Goal: Task Accomplishment & Management: Complete application form

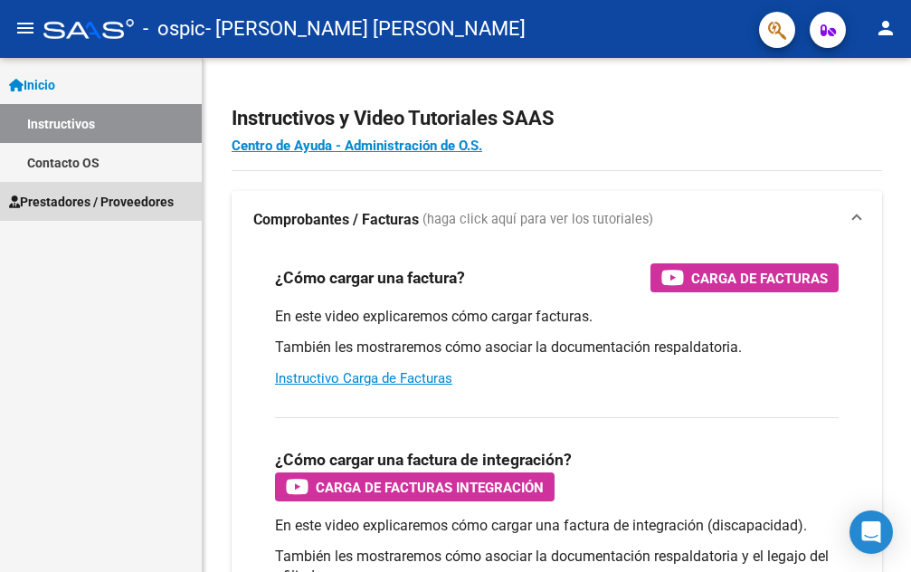
click at [140, 204] on span "Prestadores / Proveedores" at bounding box center [91, 202] width 165 height 20
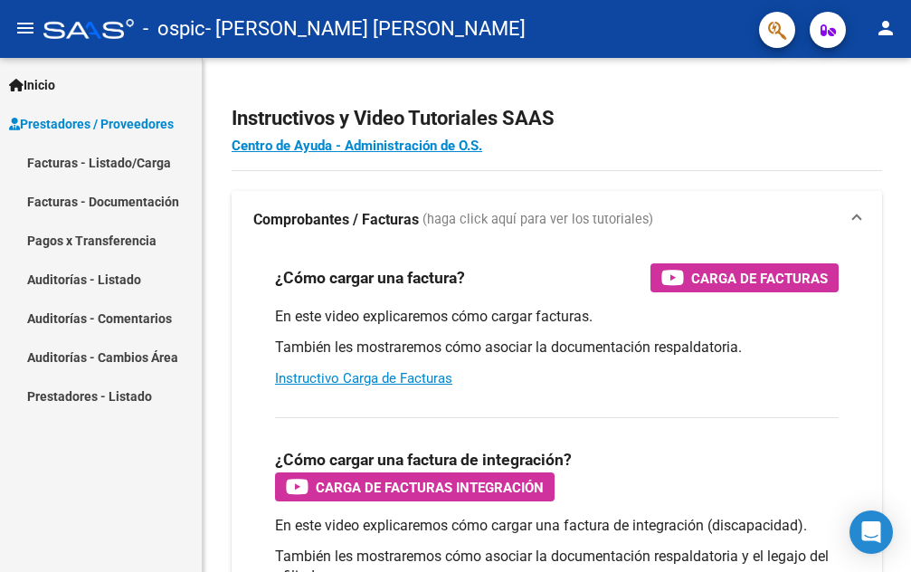
click at [150, 127] on span "Prestadores / Proveedores" at bounding box center [91, 124] width 165 height 20
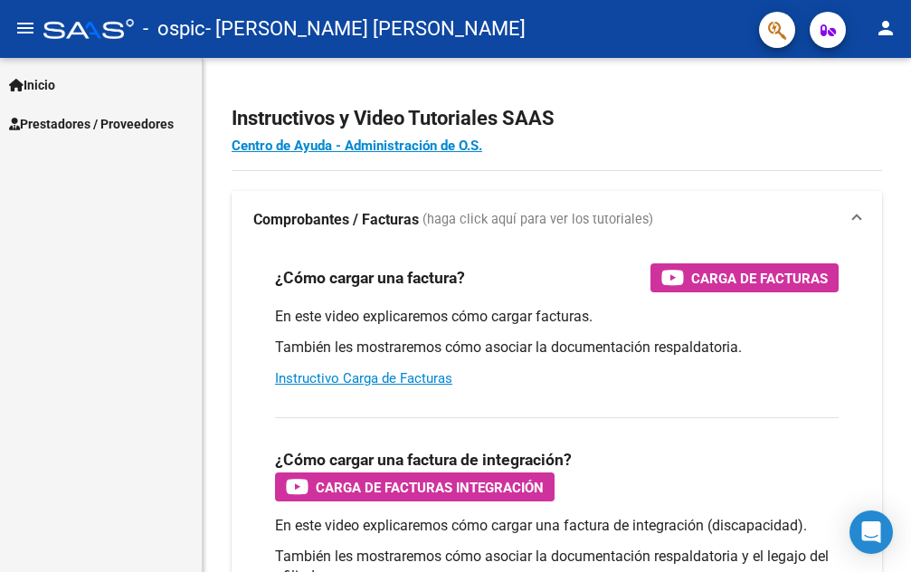
click at [78, 122] on span "Prestadores / Proveedores" at bounding box center [91, 124] width 165 height 20
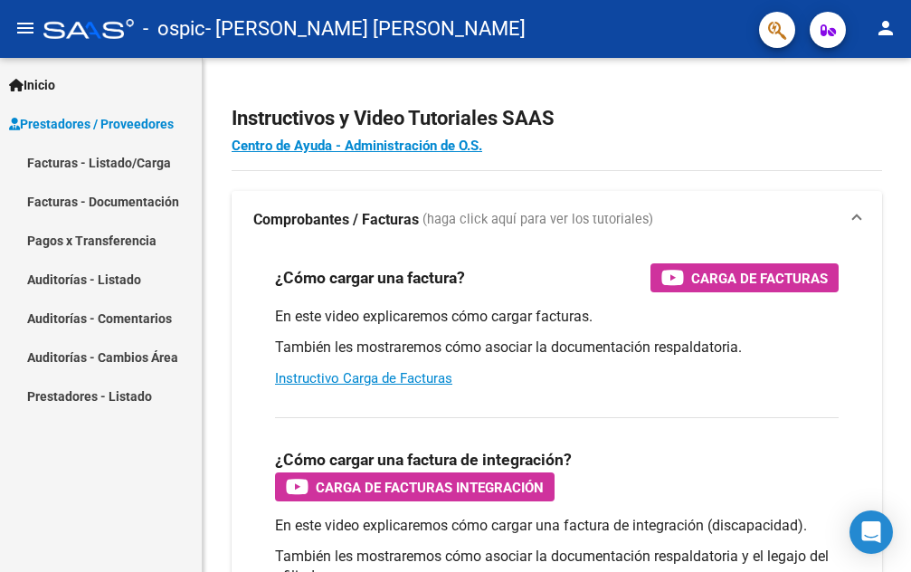
click at [107, 156] on link "Facturas - Listado/Carga" at bounding box center [101, 162] width 202 height 39
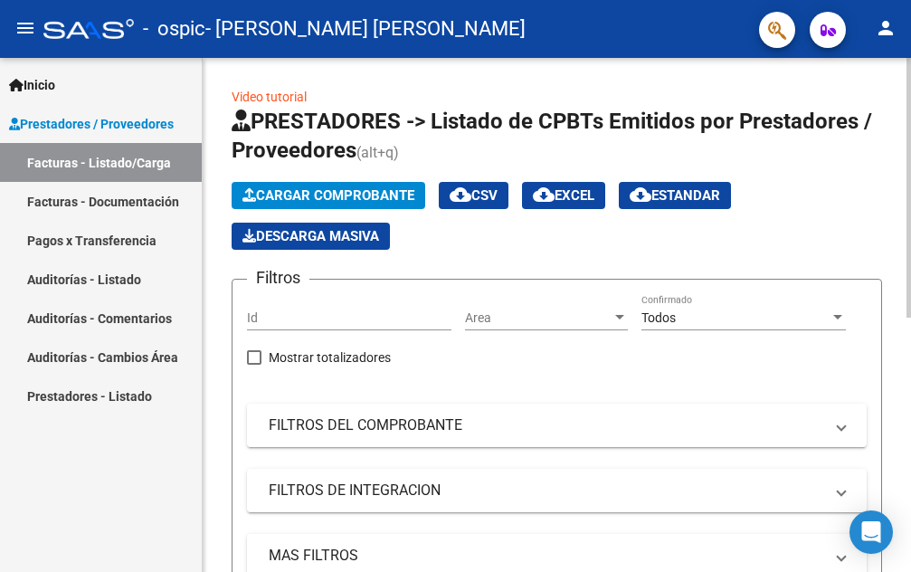
click at [356, 192] on span "Cargar Comprobante" at bounding box center [328, 195] width 172 height 16
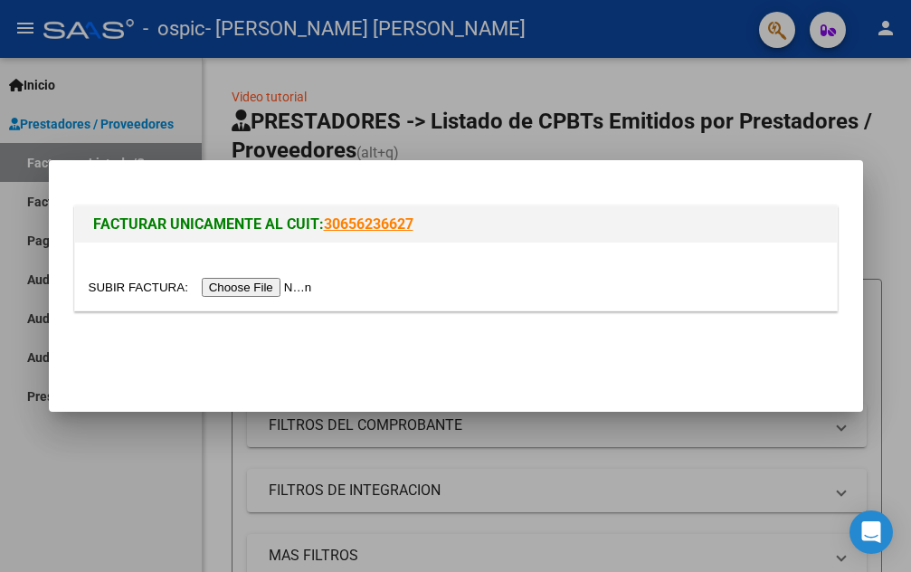
click at [271, 288] on input "file" at bounding box center [203, 287] width 229 height 19
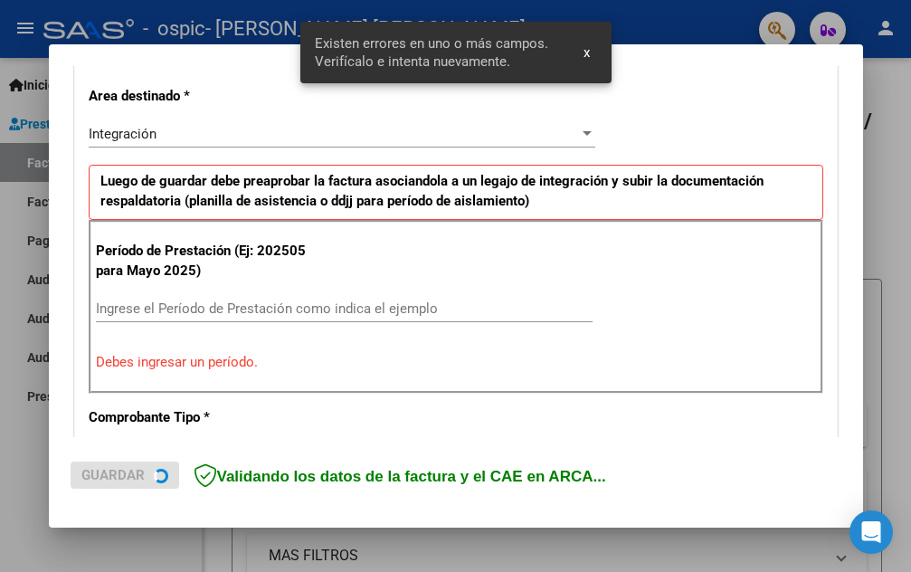
scroll to position [410, 0]
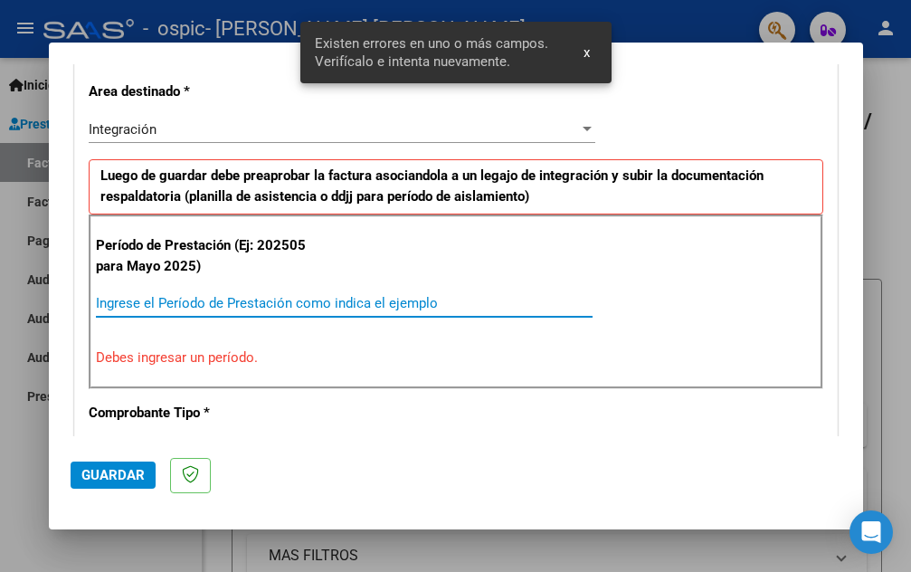
click at [280, 300] on input "Ingrese el Período de Prestación como indica el ejemplo" at bounding box center [344, 303] width 497 height 16
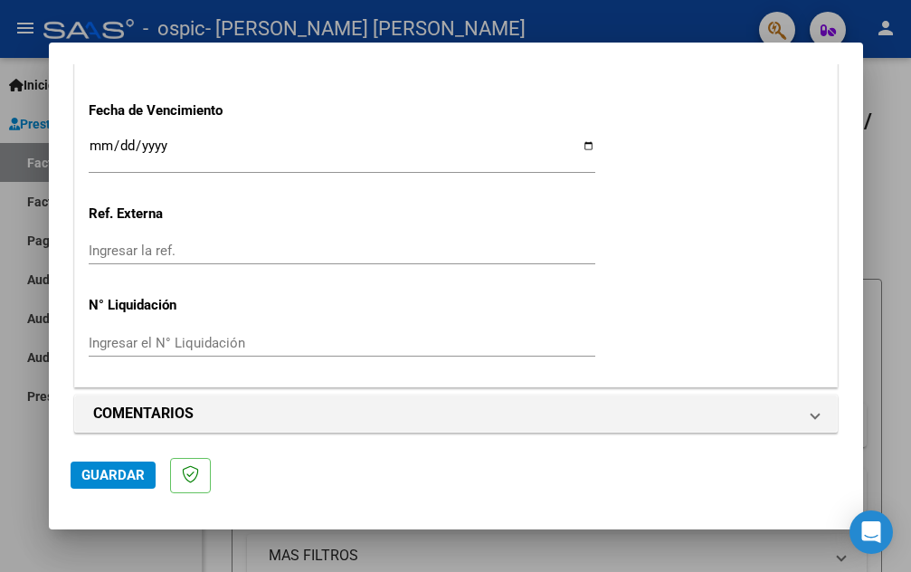
scroll to position [1275, 0]
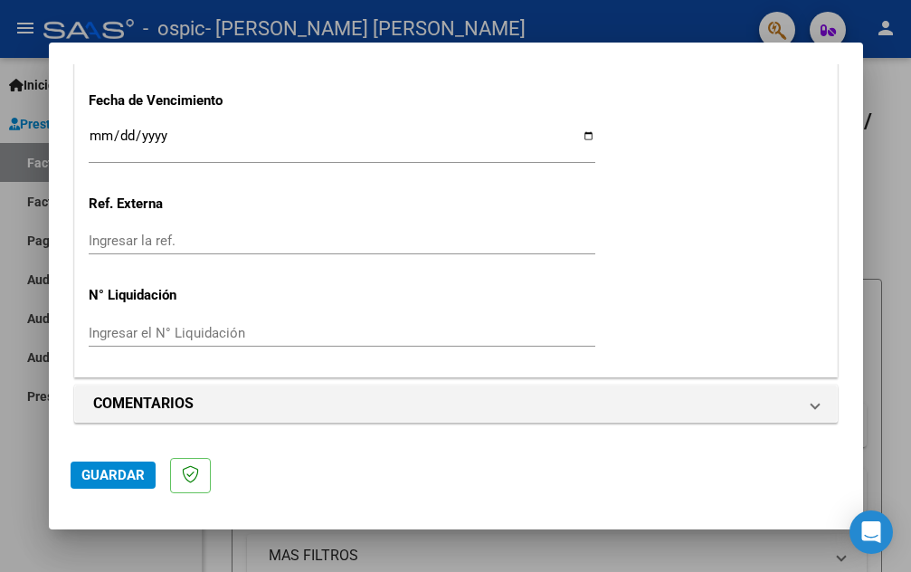
type input "202508"
click at [131, 481] on span "Guardar" at bounding box center [112, 475] width 63 height 16
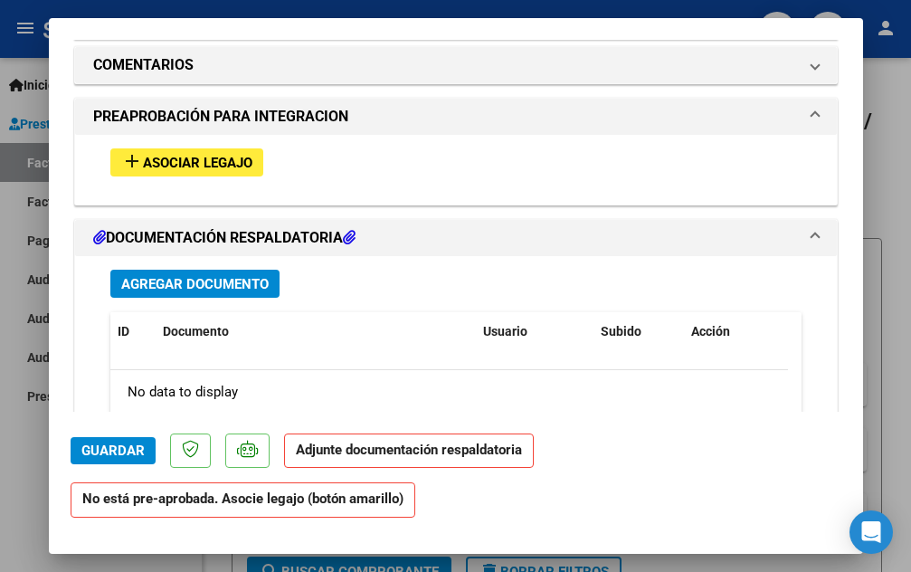
scroll to position [1538, 0]
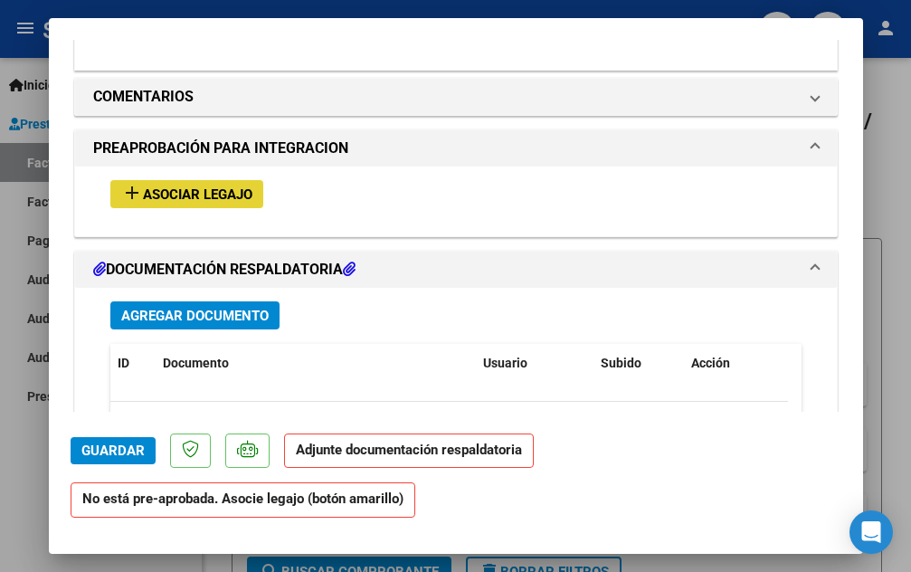
click at [219, 194] on span "Asociar Legajo" at bounding box center [197, 194] width 109 height 16
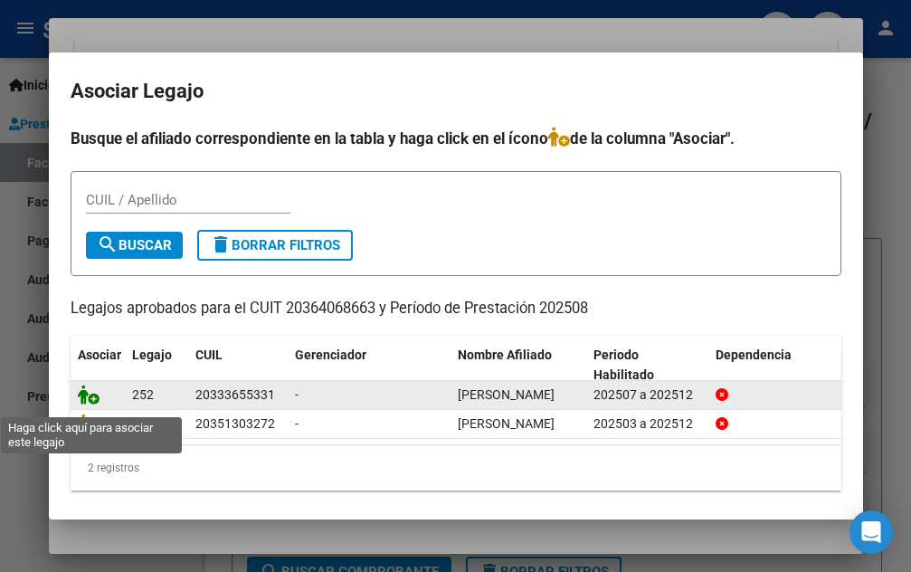
click at [90, 404] on icon at bounding box center [89, 394] width 22 height 20
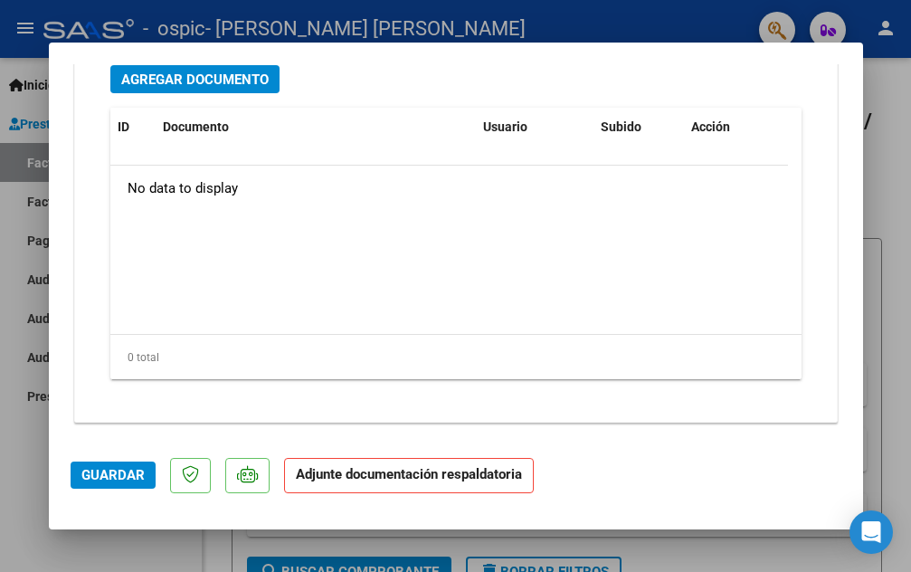
scroll to position [1899, 0]
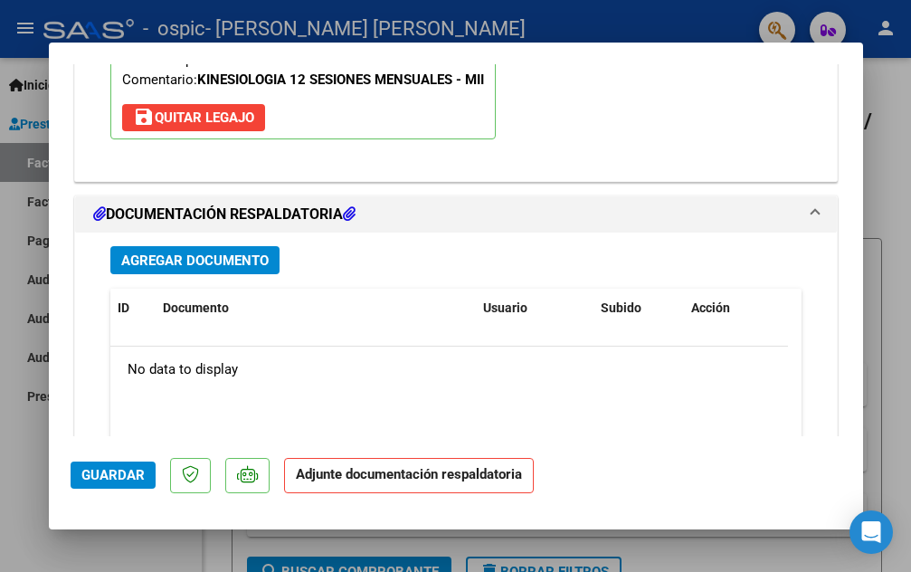
click at [234, 270] on button "Agregar Documento" at bounding box center [194, 260] width 169 height 28
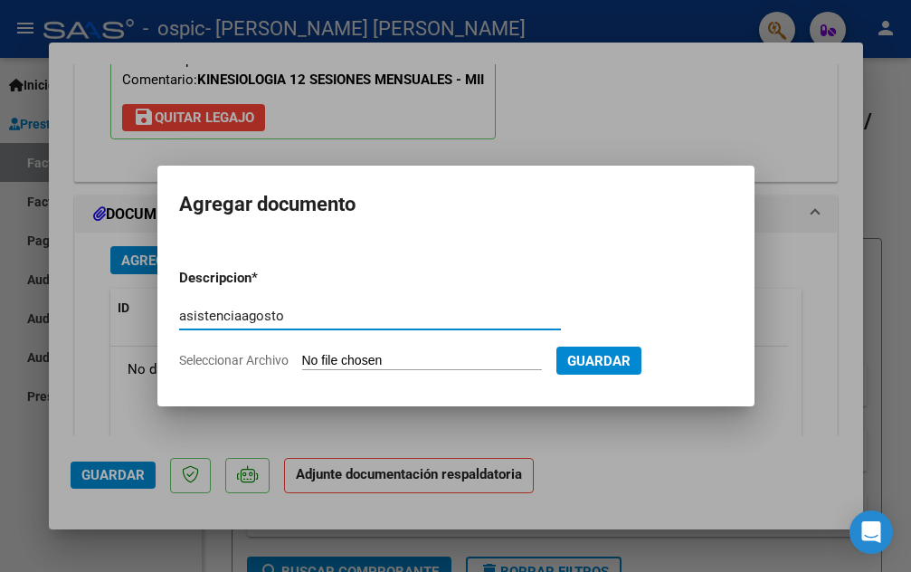
type input "asistenciaagosto"
click at [423, 357] on input "Seleccionar Archivo" at bounding box center [422, 361] width 240 height 17
type input "C:\fakepath\[PERSON_NAME].pdf"
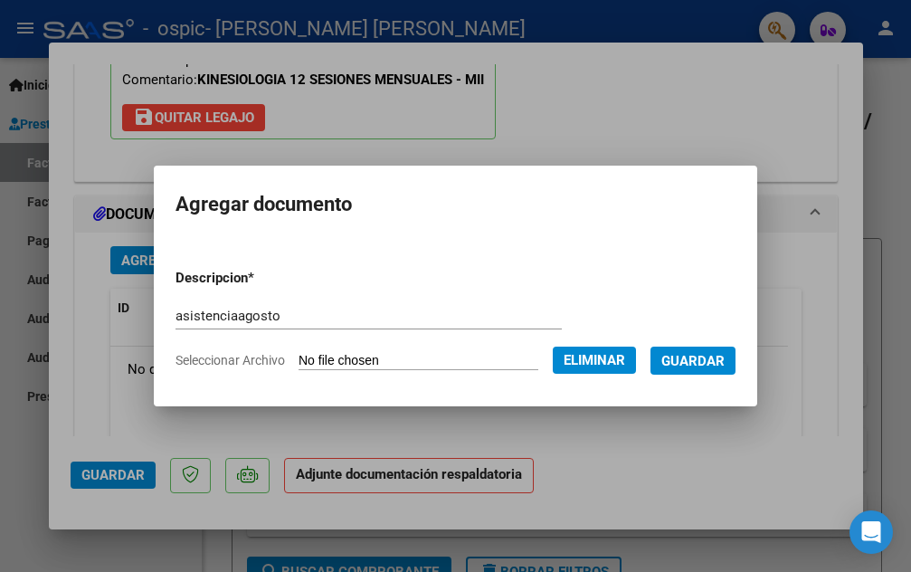
click at [714, 361] on span "Guardar" at bounding box center [692, 361] width 63 height 16
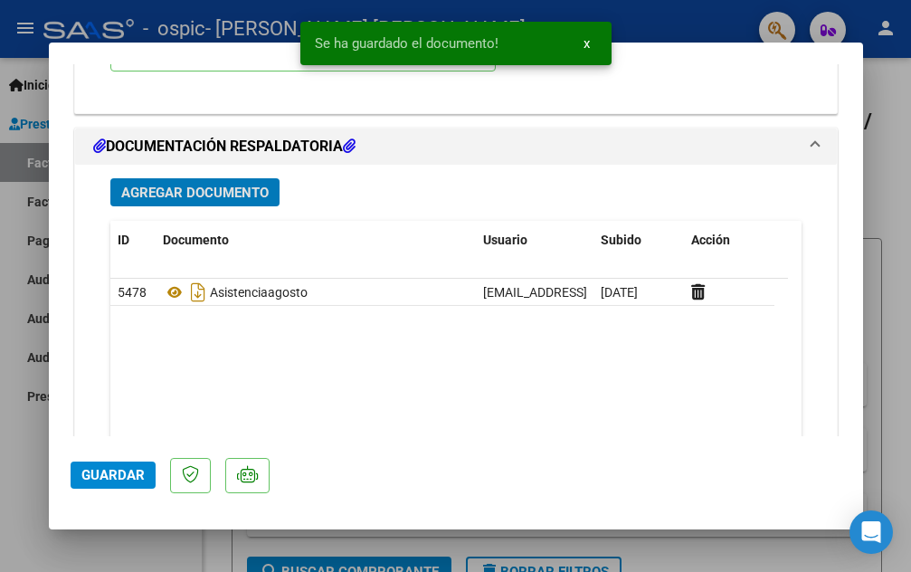
scroll to position [2080, 0]
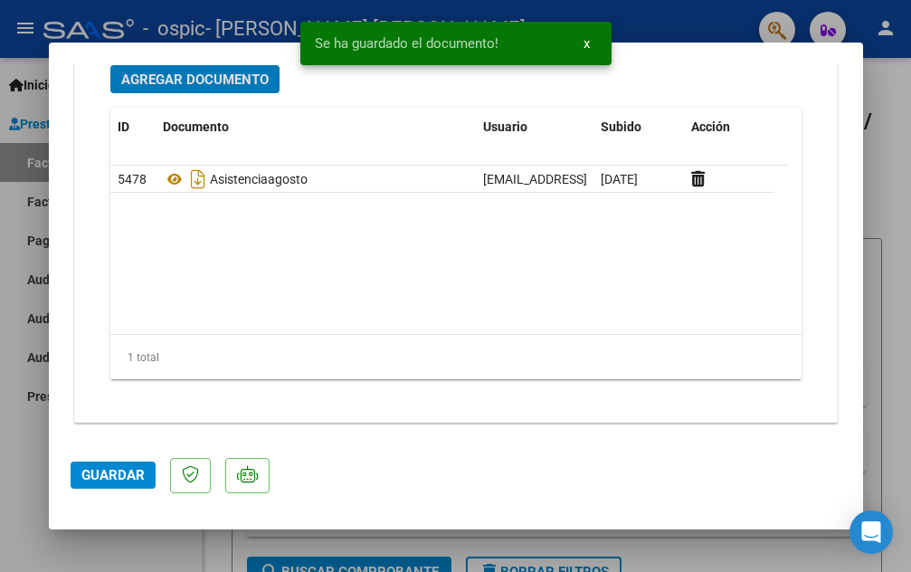
click at [123, 466] on button "Guardar" at bounding box center [113, 474] width 85 height 27
click at [892, 166] on div at bounding box center [455, 286] width 911 height 572
type input "$ 0,00"
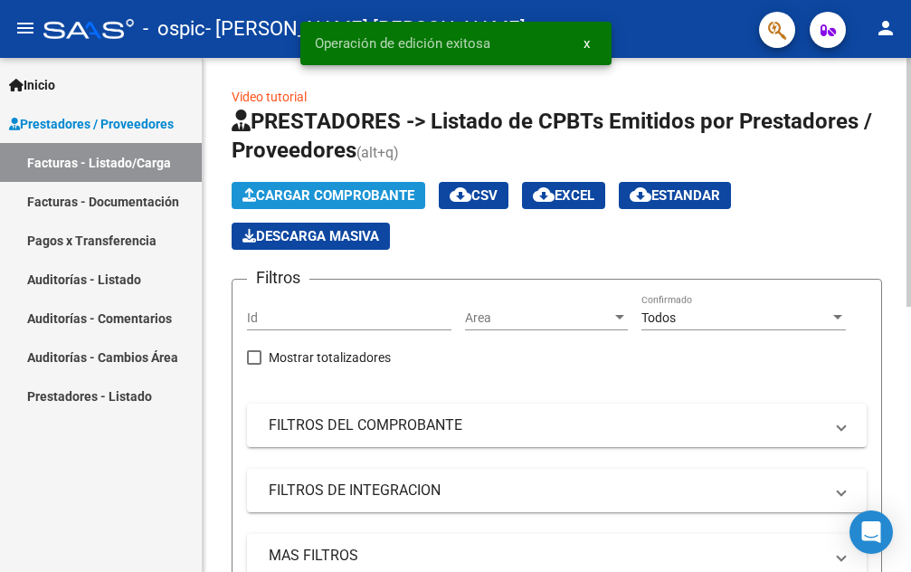
click at [354, 186] on button "Cargar Comprobante" at bounding box center [329, 195] width 194 height 27
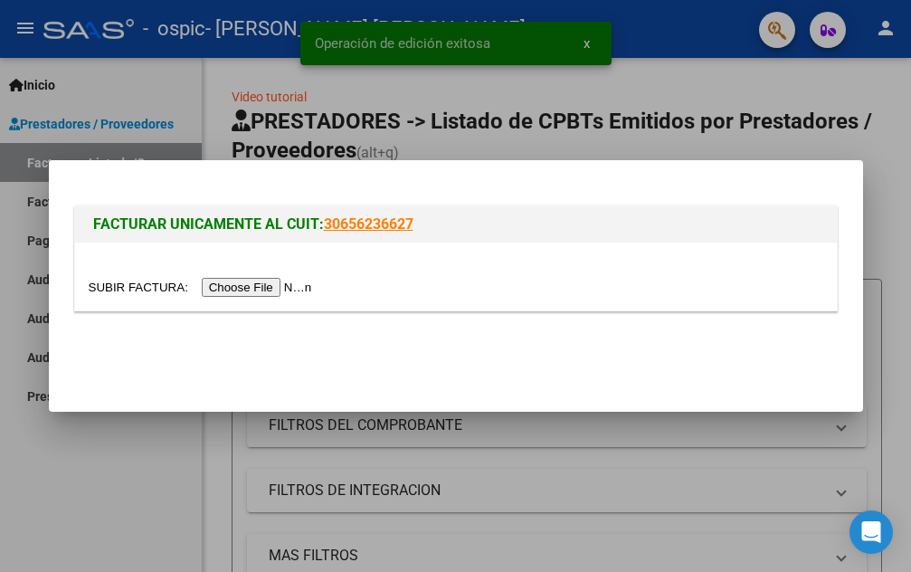
click at [273, 287] on input "file" at bounding box center [203, 287] width 229 height 19
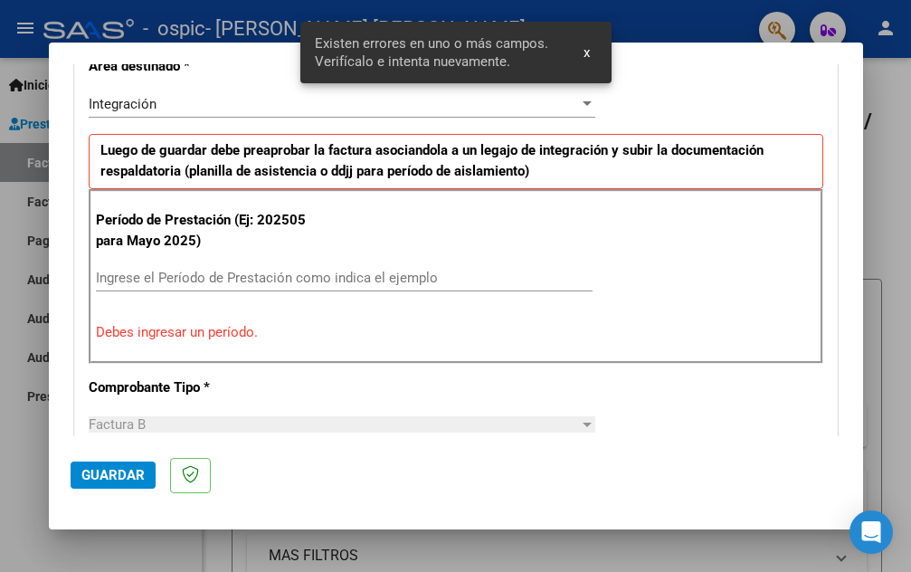
scroll to position [345, 0]
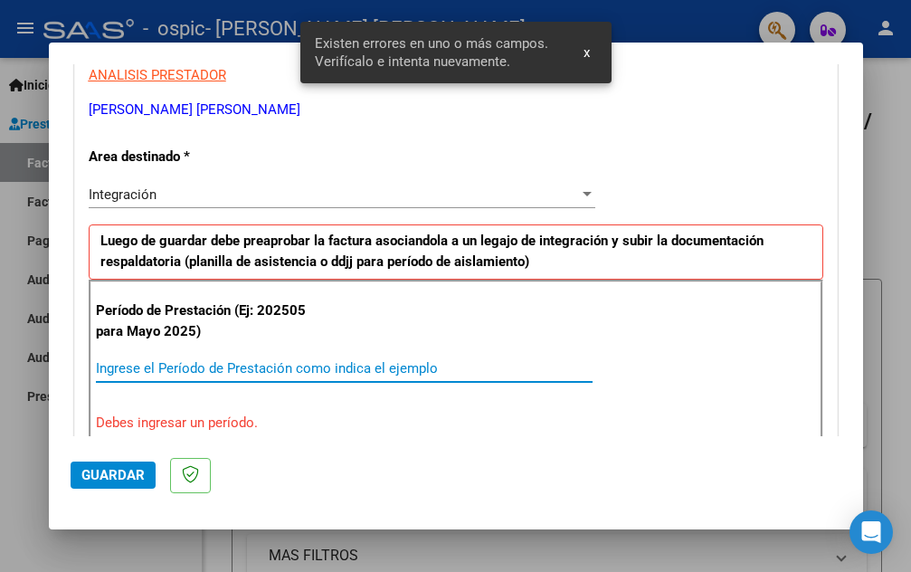
click at [242, 369] on input "Ingrese el Período de Prestación como indica el ejemplo" at bounding box center [344, 368] width 497 height 16
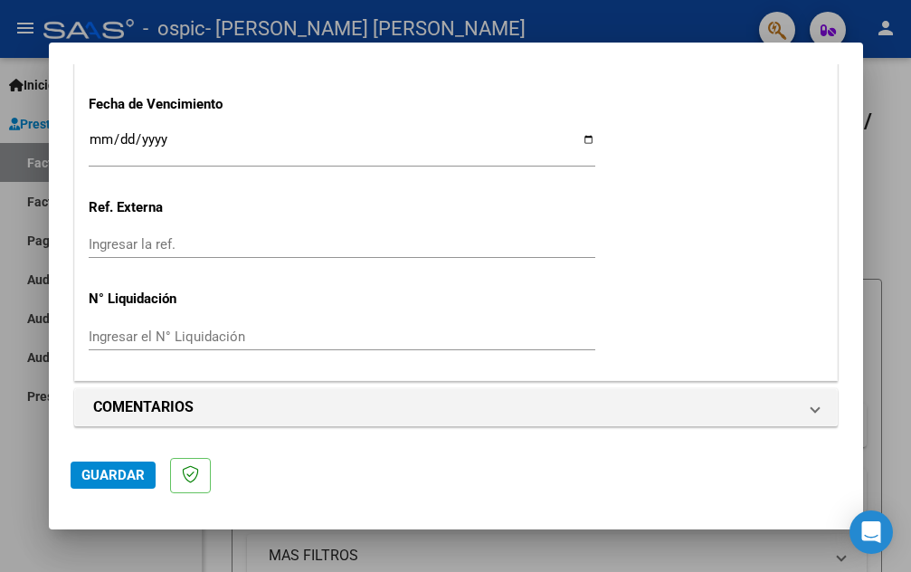
scroll to position [1275, 0]
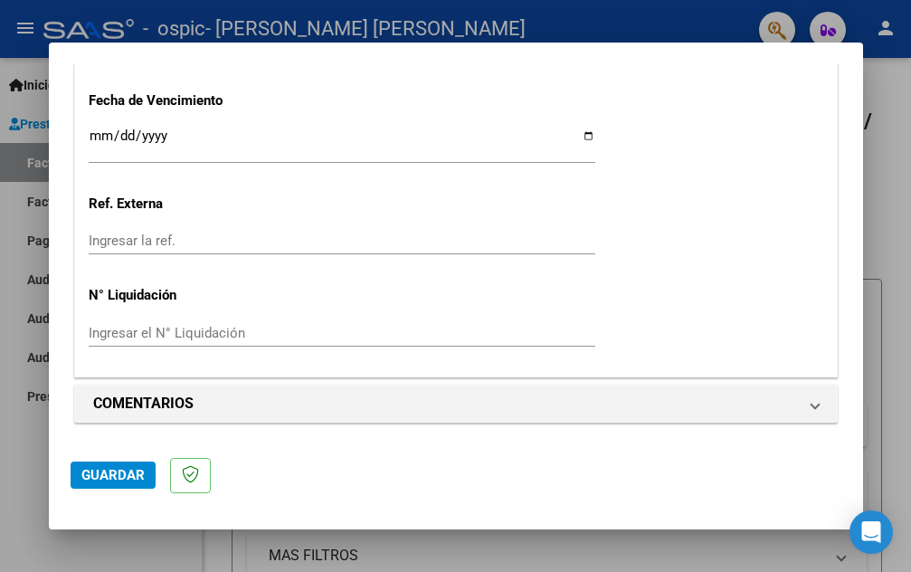
type input "202508"
click at [123, 473] on span "Guardar" at bounding box center [112, 475] width 63 height 16
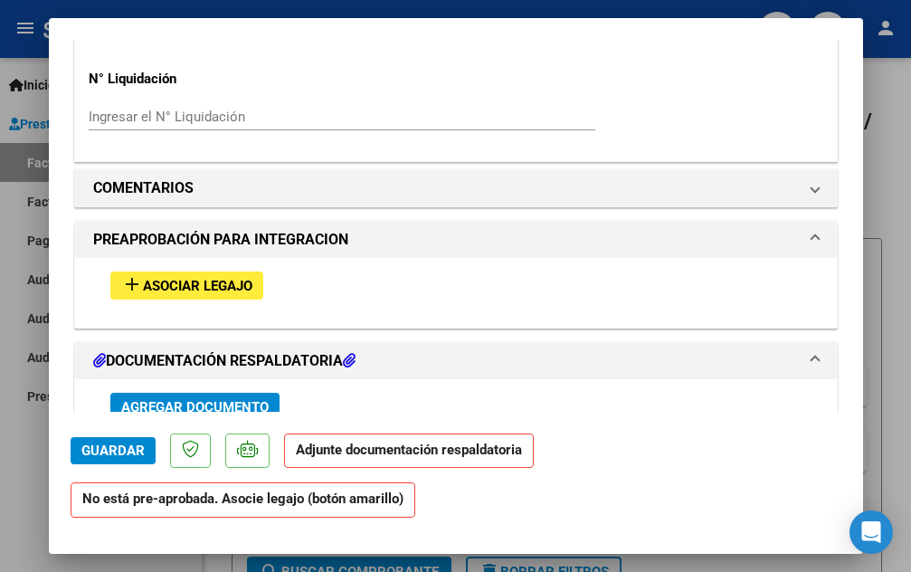
scroll to position [1447, 0]
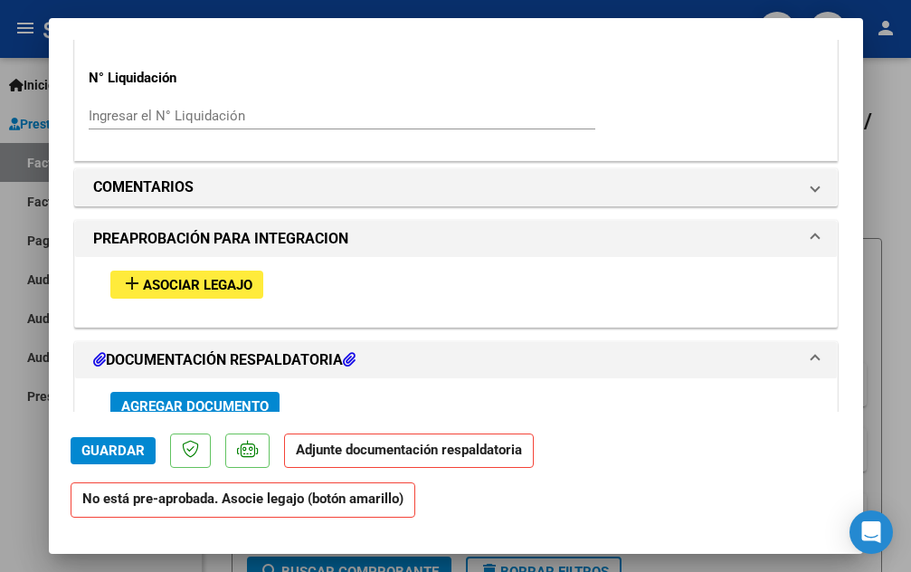
click at [222, 285] on span "Asociar Legajo" at bounding box center [197, 285] width 109 height 16
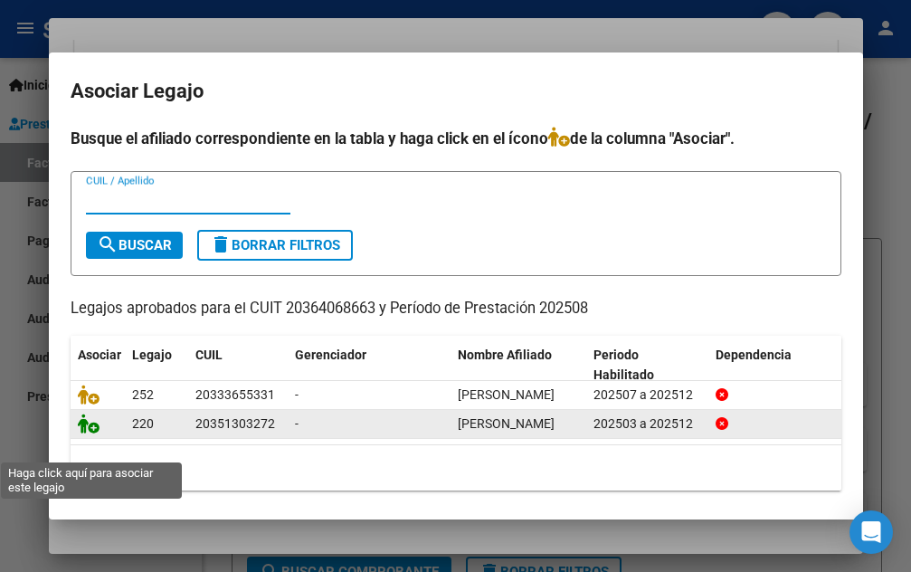
click at [88, 433] on icon at bounding box center [89, 423] width 22 height 20
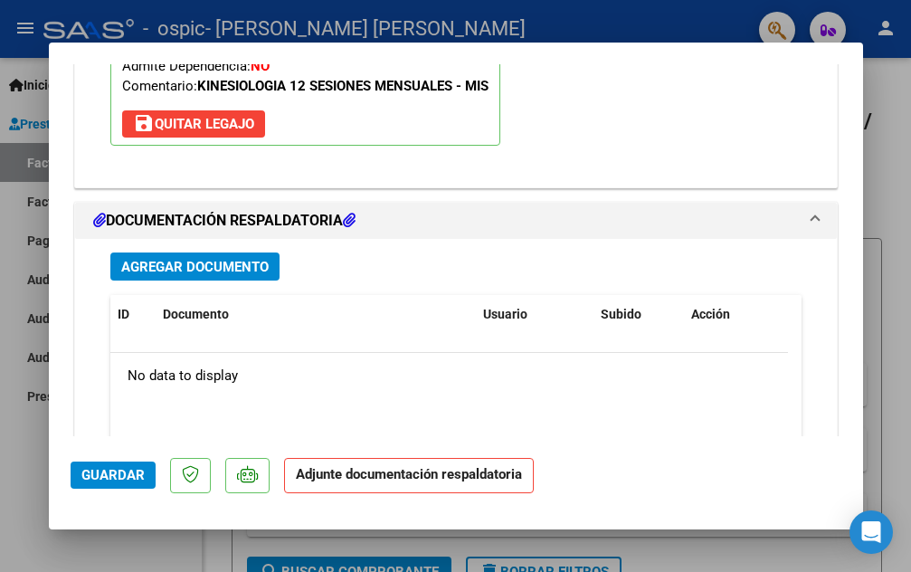
scroll to position [1947, 0]
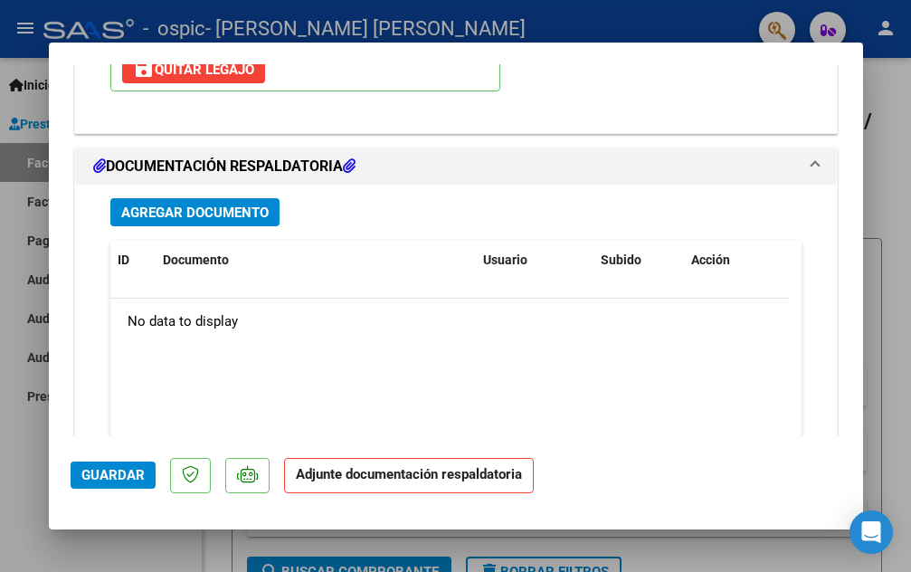
click at [233, 223] on button "Agregar Documento" at bounding box center [194, 212] width 169 height 28
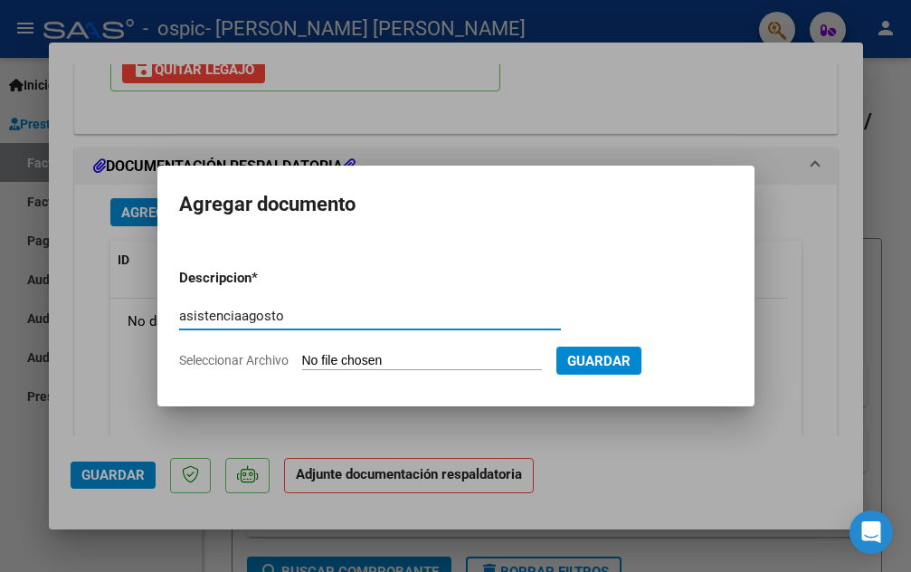
type input "asistenciaagosto"
click at [418, 356] on input "Seleccionar Archivo" at bounding box center [422, 361] width 240 height 17
type input "C:\fakepath\[GEOGRAPHIC_DATA] agosto.pdf"
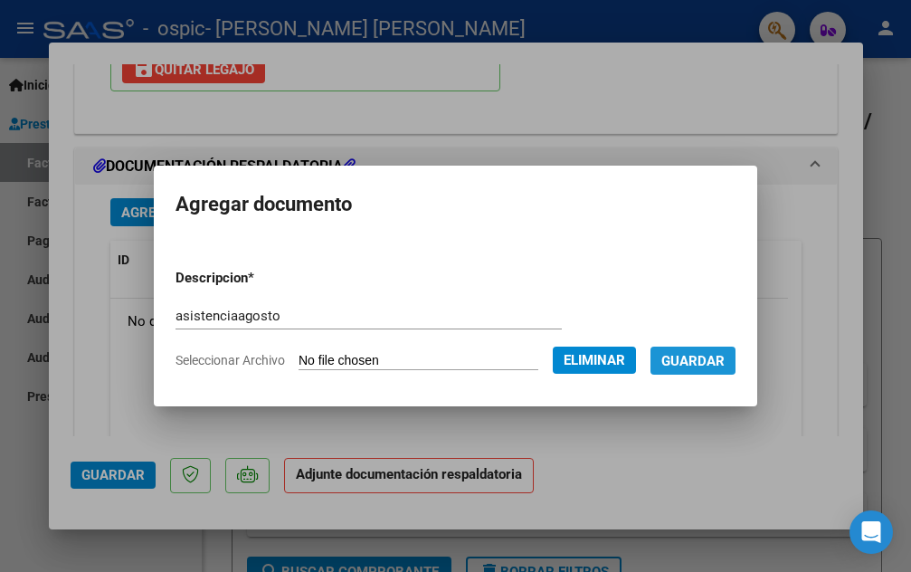
click at [702, 356] on span "Guardar" at bounding box center [692, 361] width 63 height 16
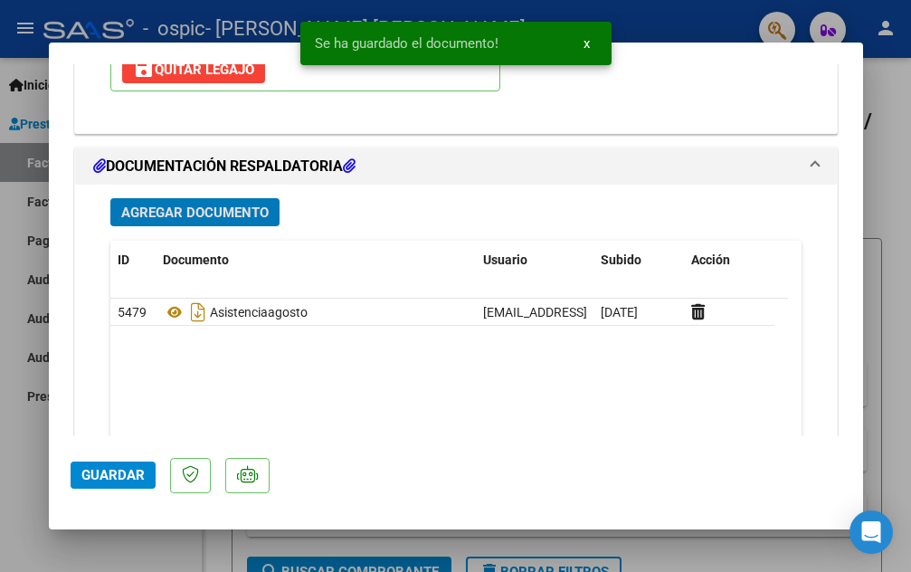
scroll to position [2080, 0]
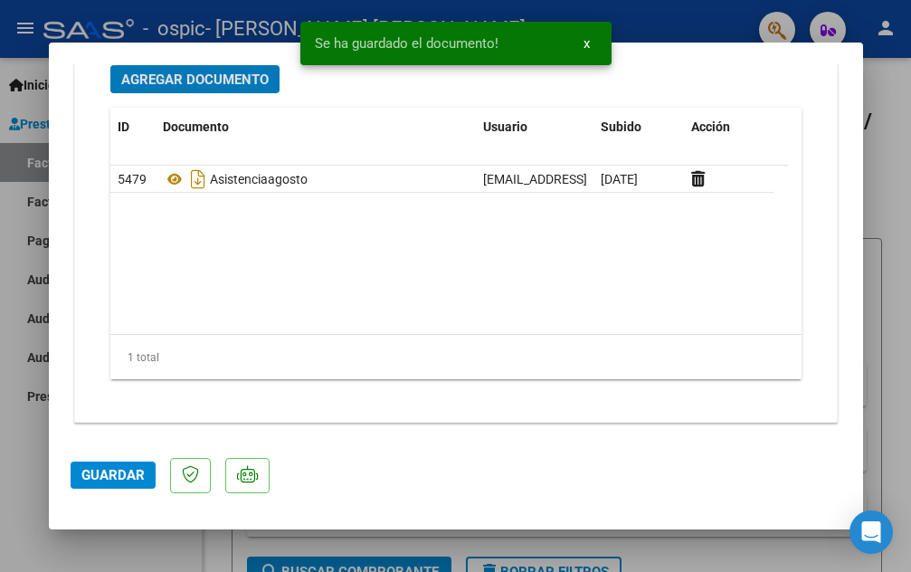
click at [116, 469] on span "Guardar" at bounding box center [112, 475] width 63 height 16
click at [870, 83] on div at bounding box center [455, 286] width 911 height 572
type input "$ 0,00"
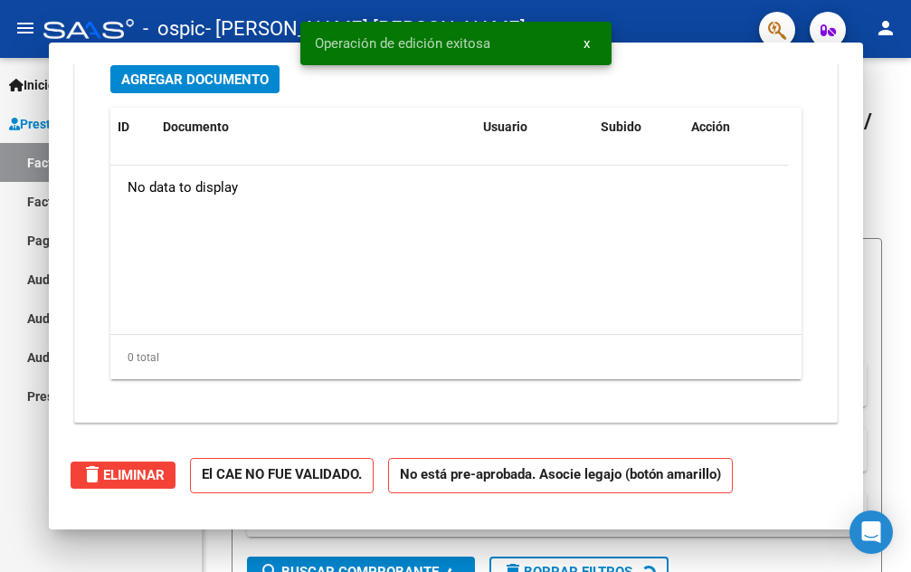
scroll to position [0, 0]
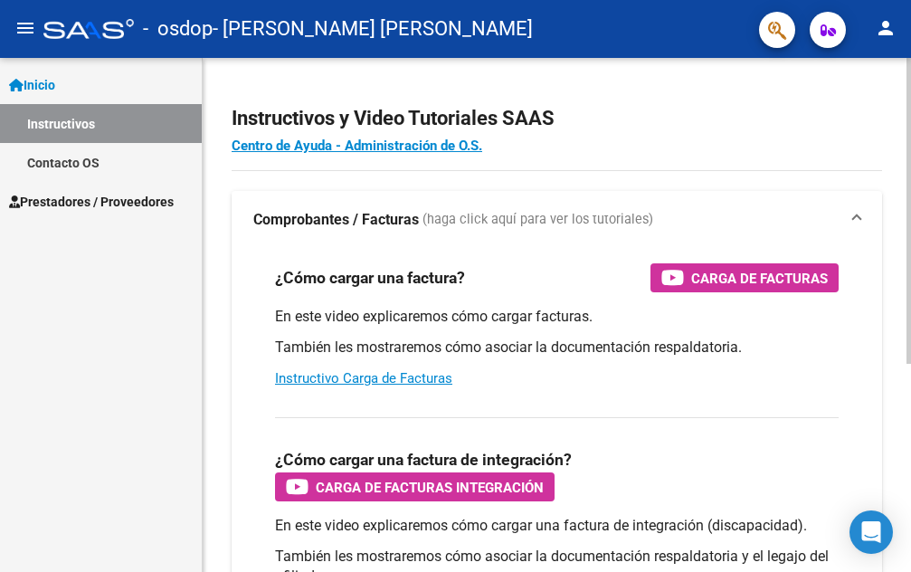
click at [855, 162] on app-root-component "Instructivos y Video Tutoriales SAAS Centro de Ayuda - Administración de O.S. C…" at bounding box center [557, 461] width 650 height 748
click at [832, 128] on h2 "Instructivos y Video Tutoriales SAAS" at bounding box center [557, 118] width 650 height 34
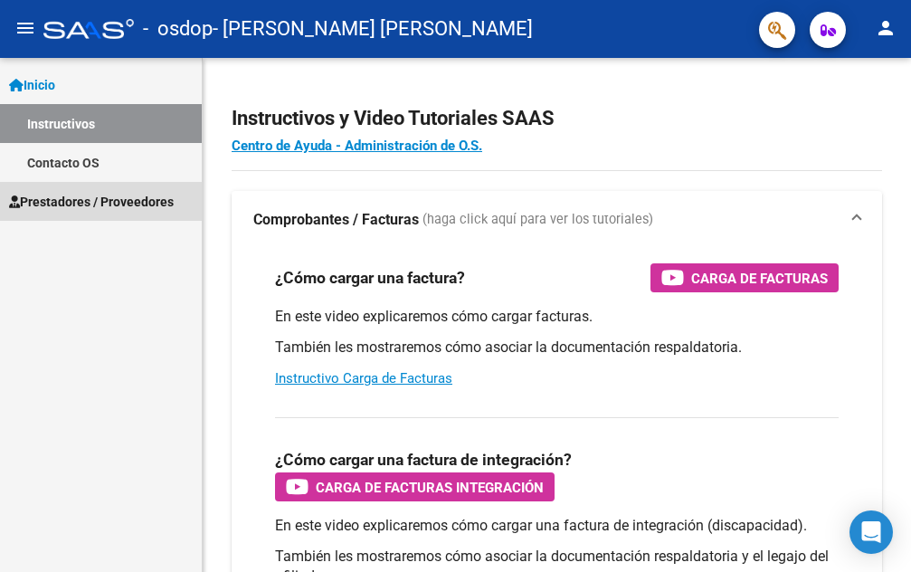
click at [147, 189] on link "Prestadores / Proveedores" at bounding box center [101, 201] width 202 height 39
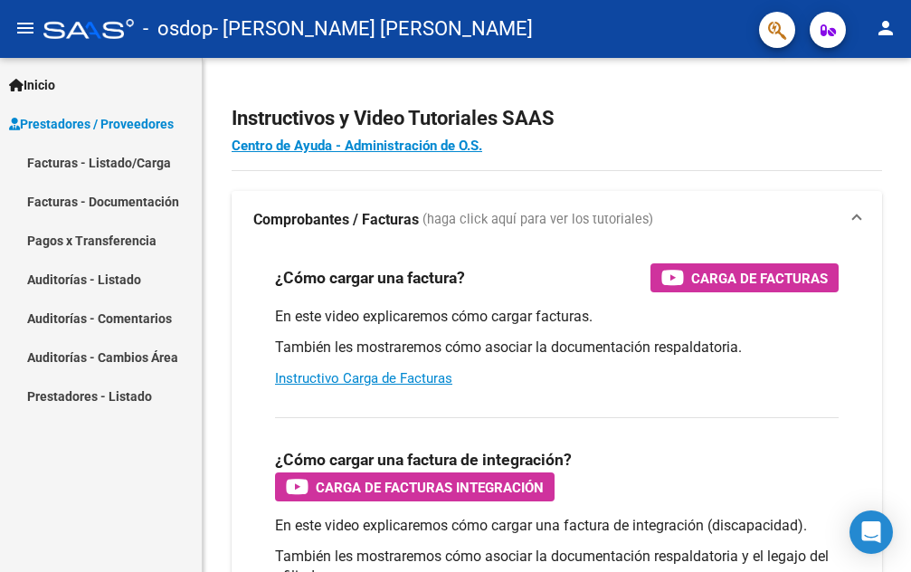
click at [112, 147] on link "Facturas - Listado/Carga" at bounding box center [101, 162] width 202 height 39
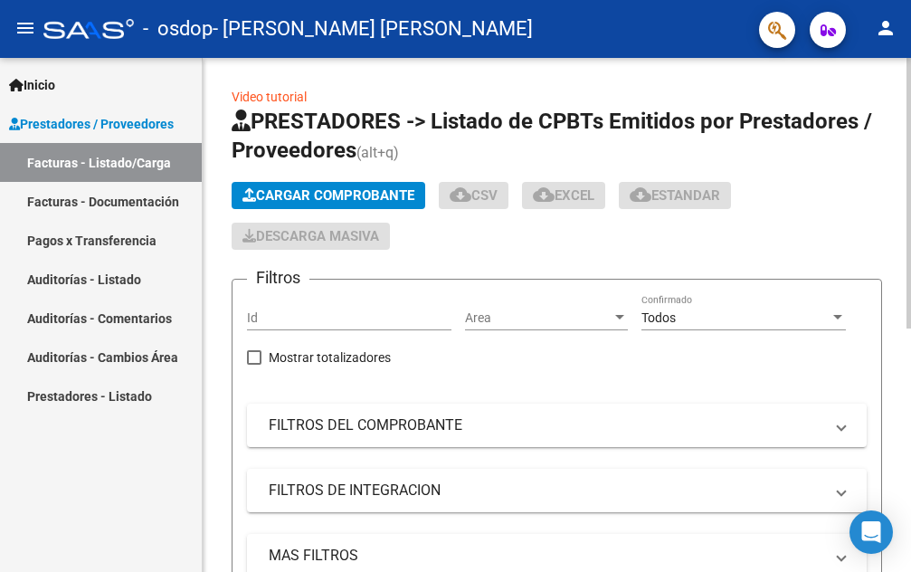
click at [289, 194] on span "Cargar Comprobante" at bounding box center [328, 195] width 172 height 16
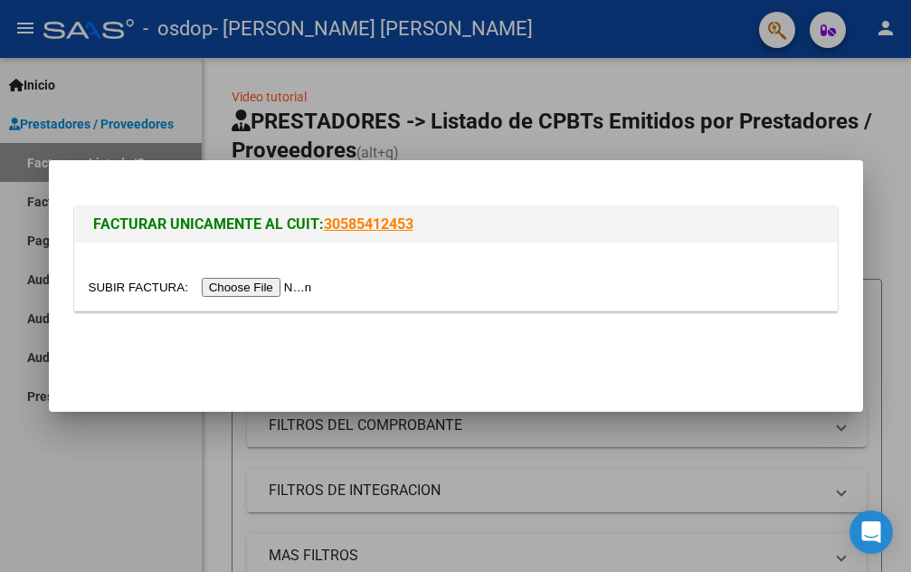
click at [296, 280] on input "file" at bounding box center [203, 287] width 229 height 19
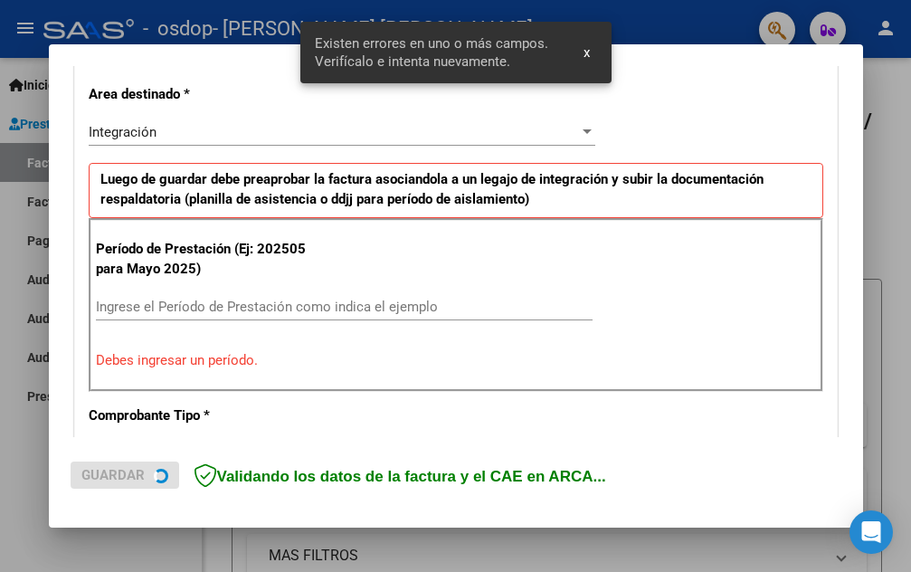
scroll to position [410, 0]
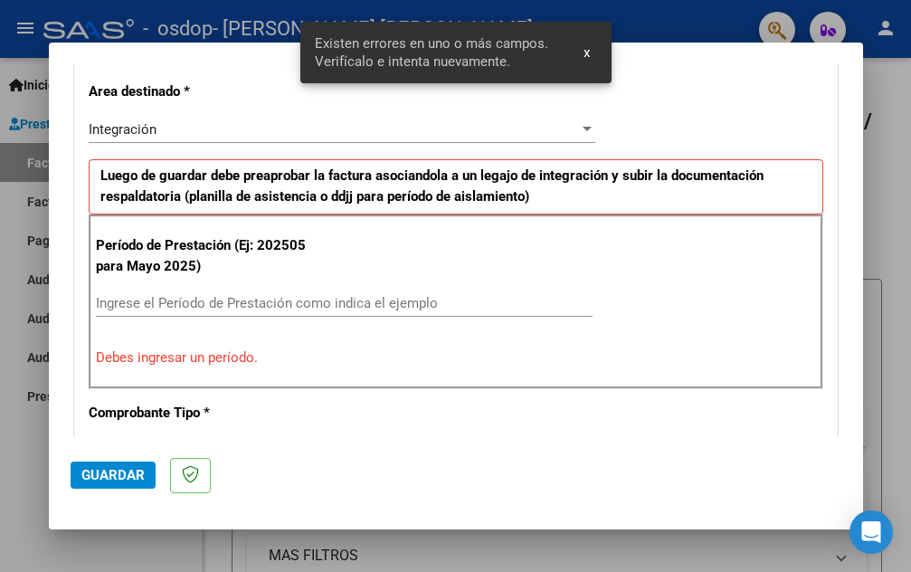
click at [323, 305] on input "Ingrese el Período de Prestación como indica el ejemplo" at bounding box center [344, 303] width 497 height 16
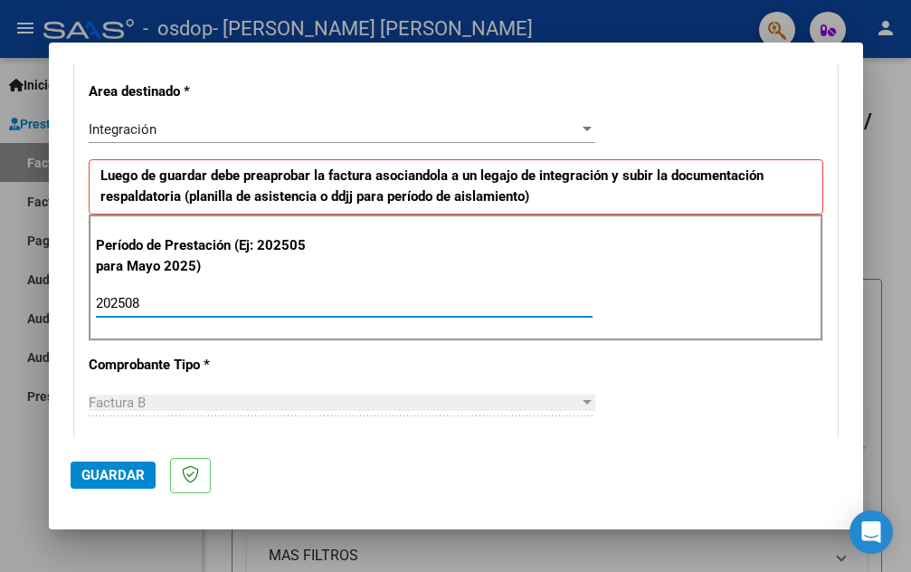
type input "202508"
click at [417, 365] on div "CUIT * 20-36406866-3 Ingresar CUIT ANALISIS PRESTADOR TONZAR LUIS GABRIEL ARCA …" at bounding box center [456, 562] width 762 height 1361
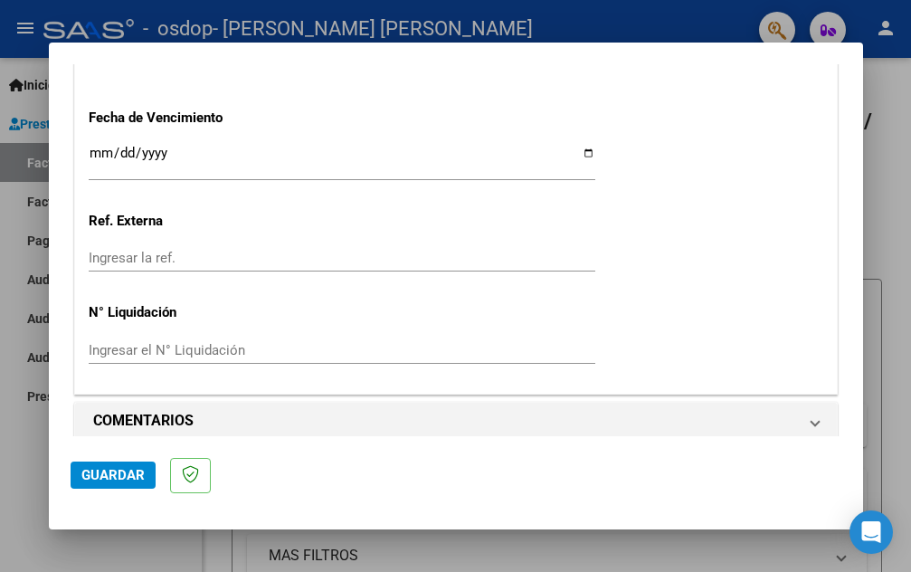
scroll to position [1275, 0]
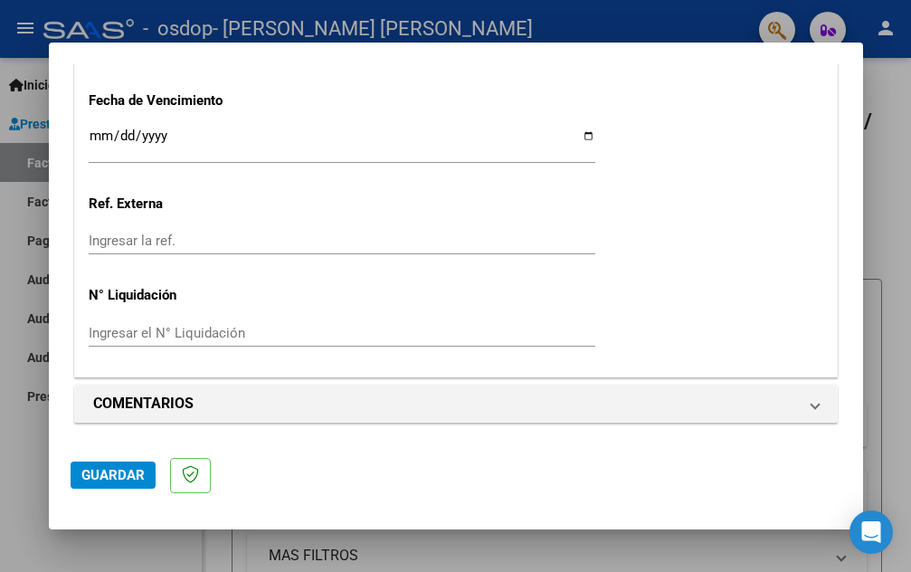
click at [123, 462] on button "Guardar" at bounding box center [113, 474] width 85 height 27
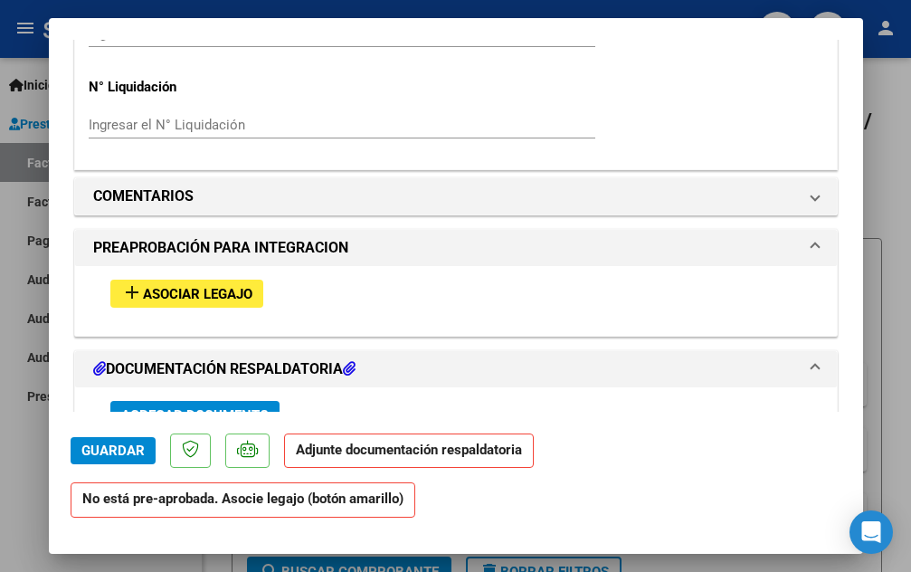
scroll to position [1447, 0]
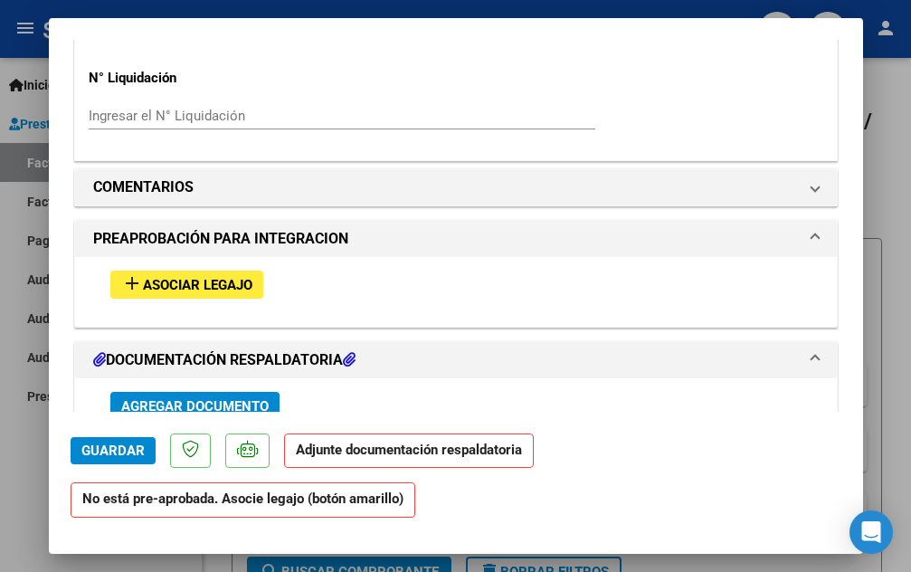
click at [242, 279] on span "Asociar Legajo" at bounding box center [197, 285] width 109 height 16
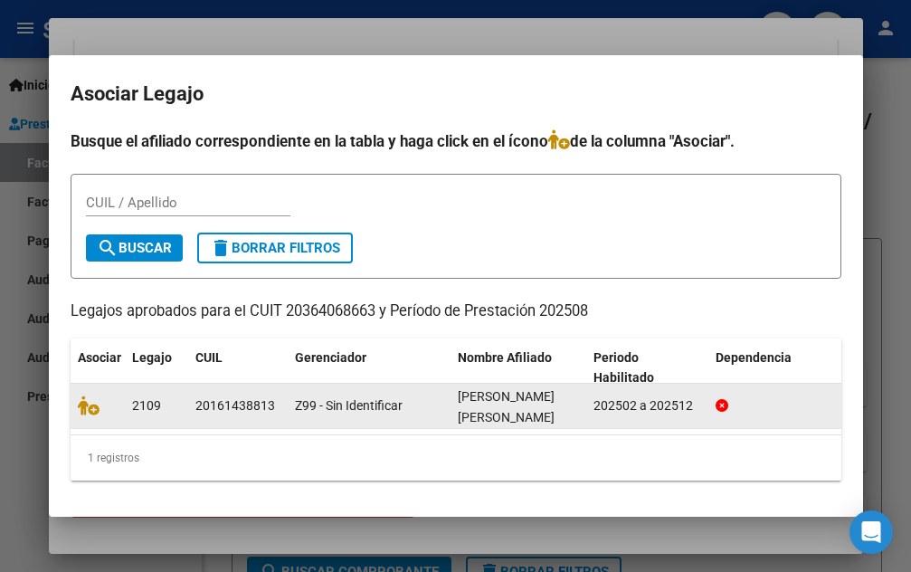
click at [87, 412] on div at bounding box center [98, 405] width 40 height 21
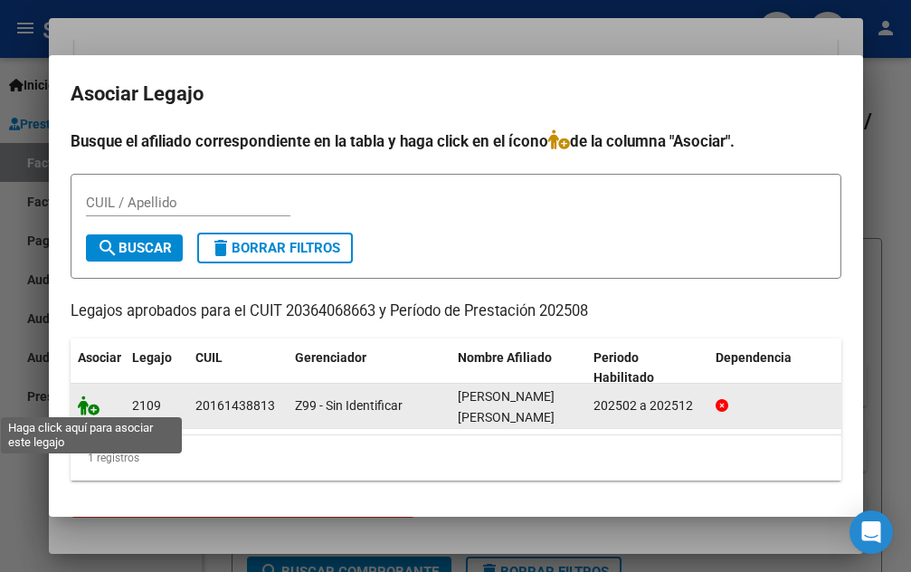
click at [94, 400] on icon at bounding box center [89, 405] width 22 height 20
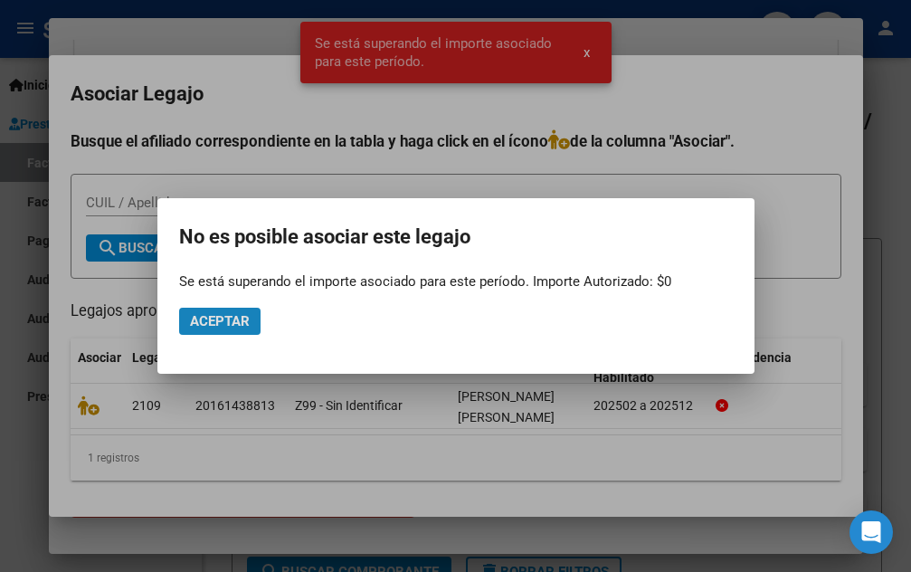
click at [238, 318] on span "Aceptar" at bounding box center [220, 321] width 60 height 16
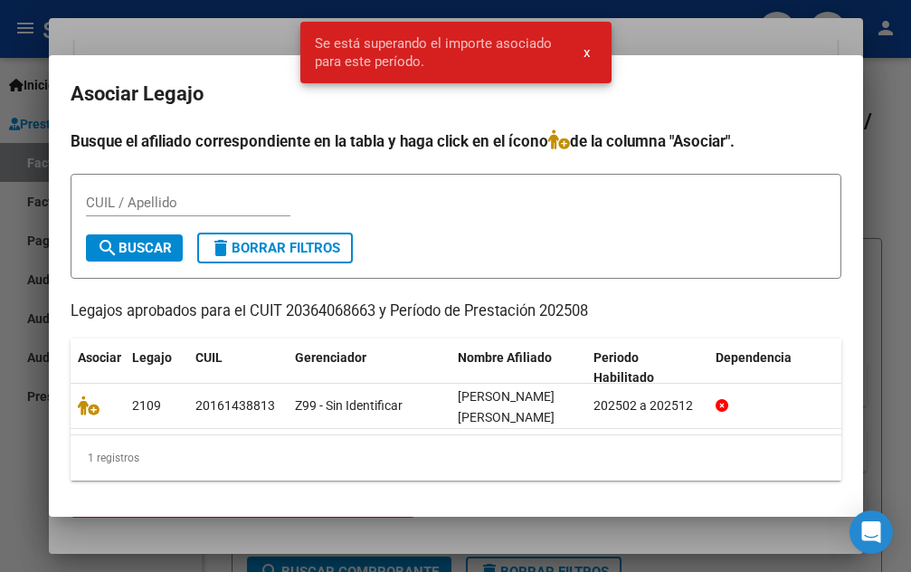
click at [225, 194] on input "CUIL / Apellido" at bounding box center [188, 202] width 204 height 16
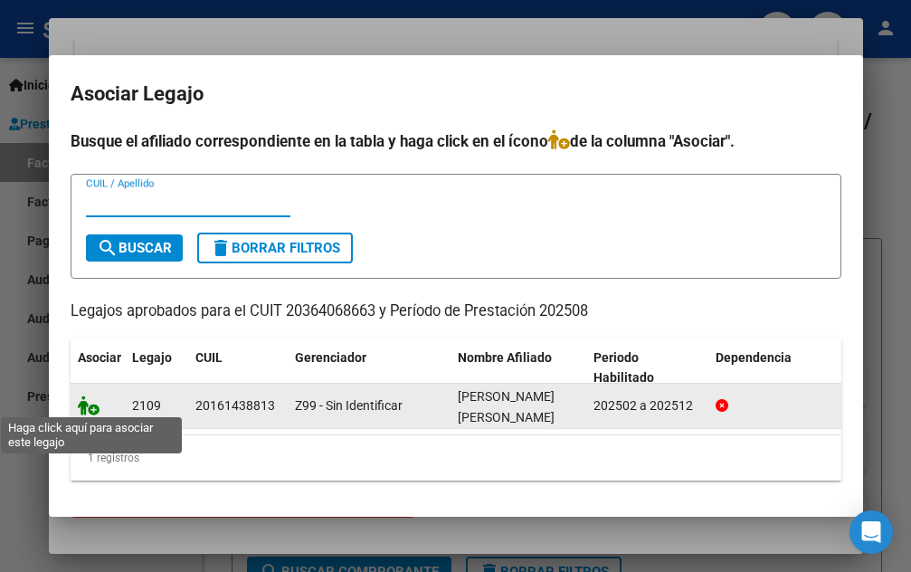
click at [94, 406] on icon at bounding box center [89, 405] width 22 height 20
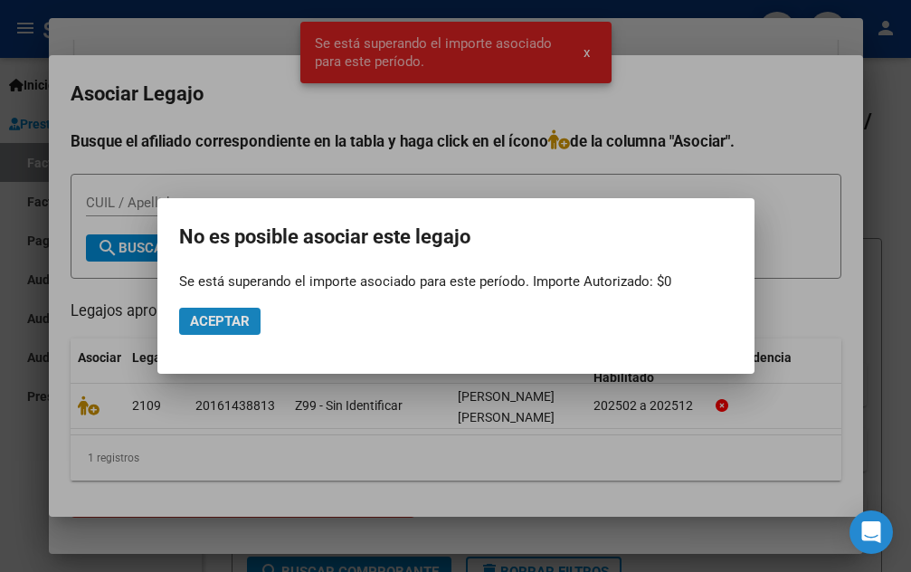
click at [231, 318] on span "Aceptar" at bounding box center [220, 321] width 60 height 16
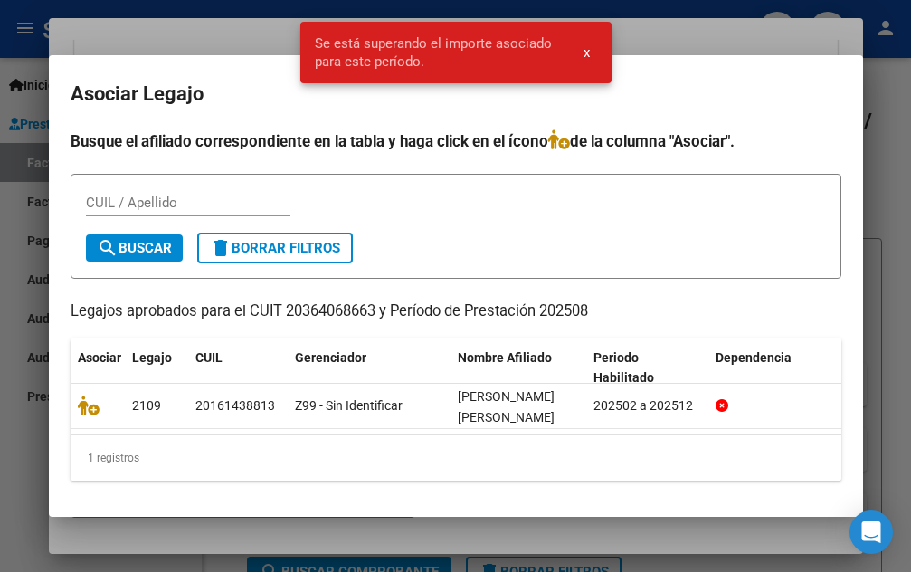
click at [892, 103] on div at bounding box center [455, 286] width 911 height 572
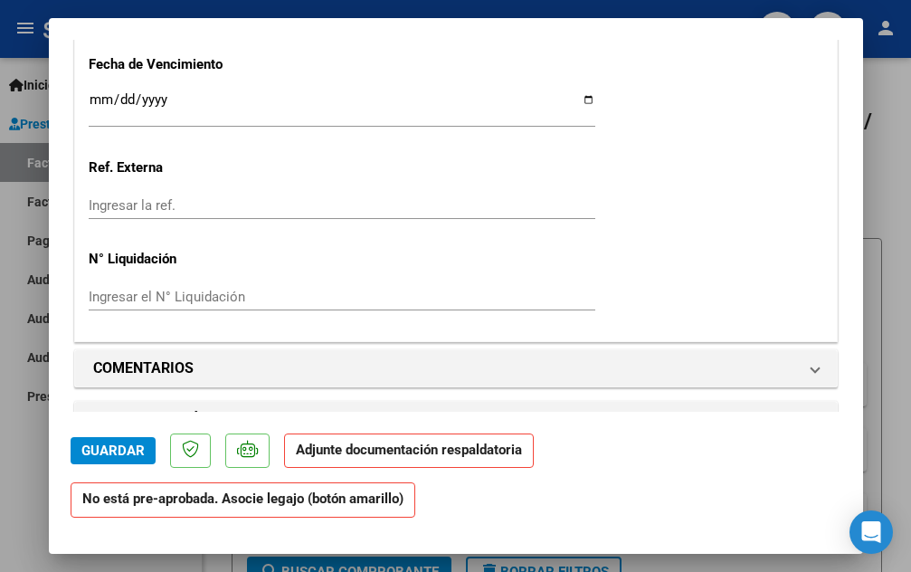
scroll to position [1628, 0]
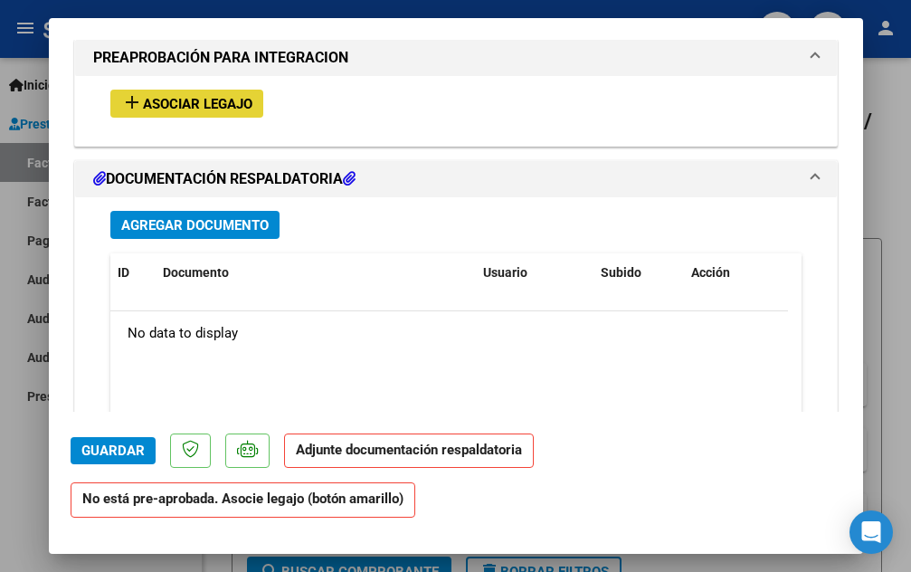
click at [251, 109] on span "Asociar Legajo" at bounding box center [197, 104] width 109 height 16
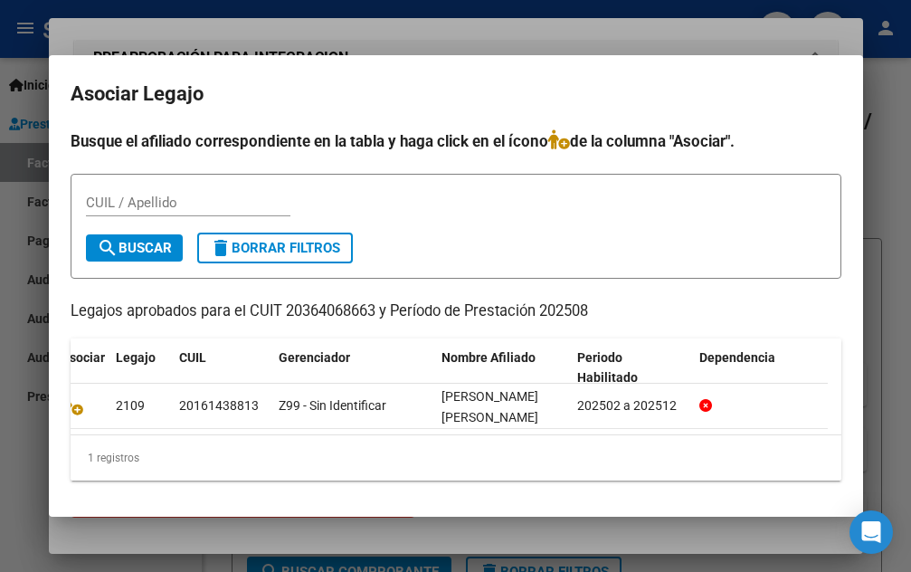
scroll to position [0, 0]
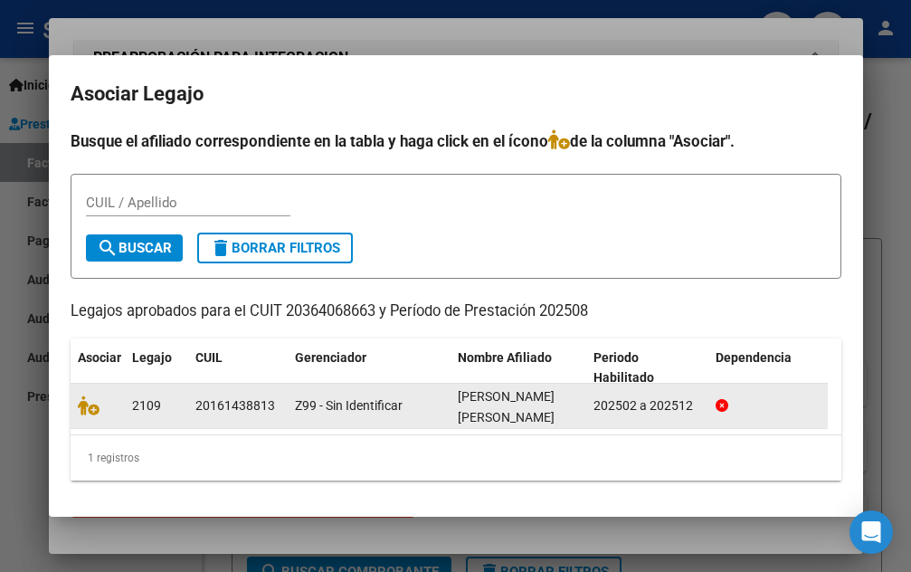
click at [477, 389] on span "LUQUE PABLO EUGENIO" at bounding box center [506, 406] width 97 height 35
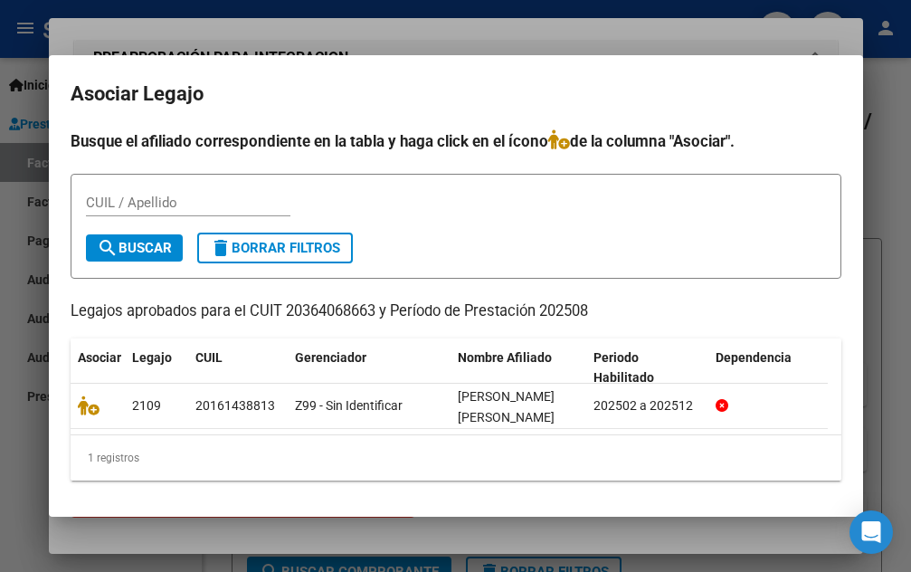
click at [149, 194] on input "CUIL / Apellido" at bounding box center [188, 202] width 204 height 16
type input "luque"
click at [219, 237] on mat-icon "delete" at bounding box center [221, 248] width 22 height 22
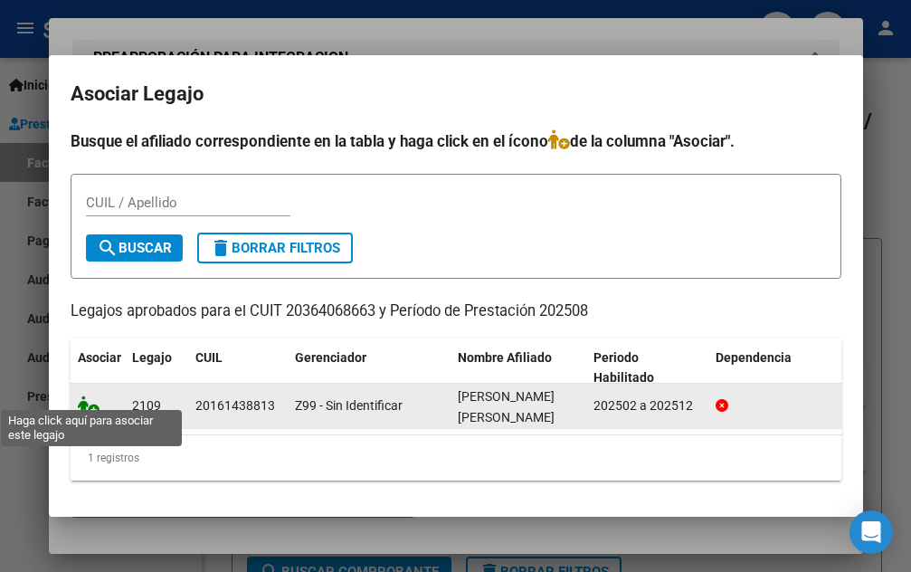
click at [82, 403] on icon at bounding box center [89, 405] width 22 height 20
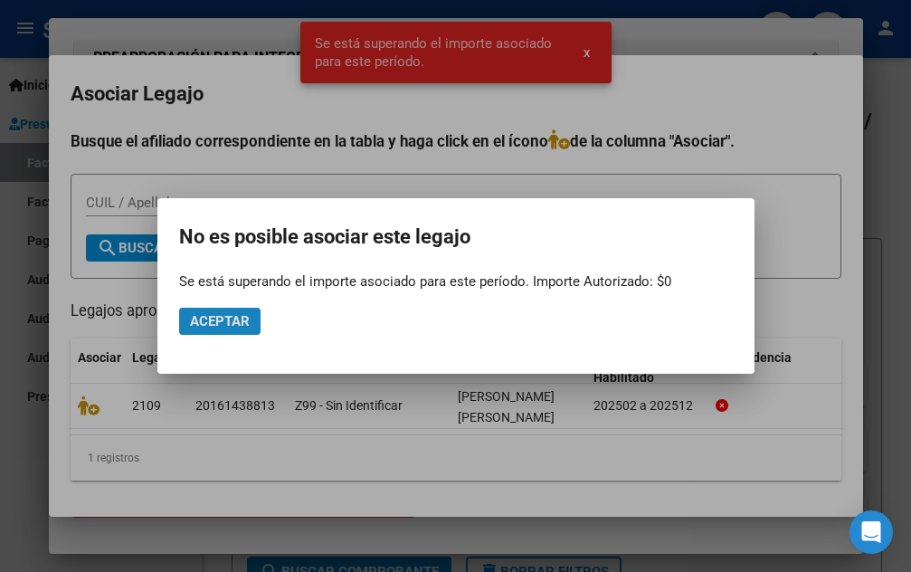
click at [242, 317] on span "Aceptar" at bounding box center [220, 321] width 60 height 16
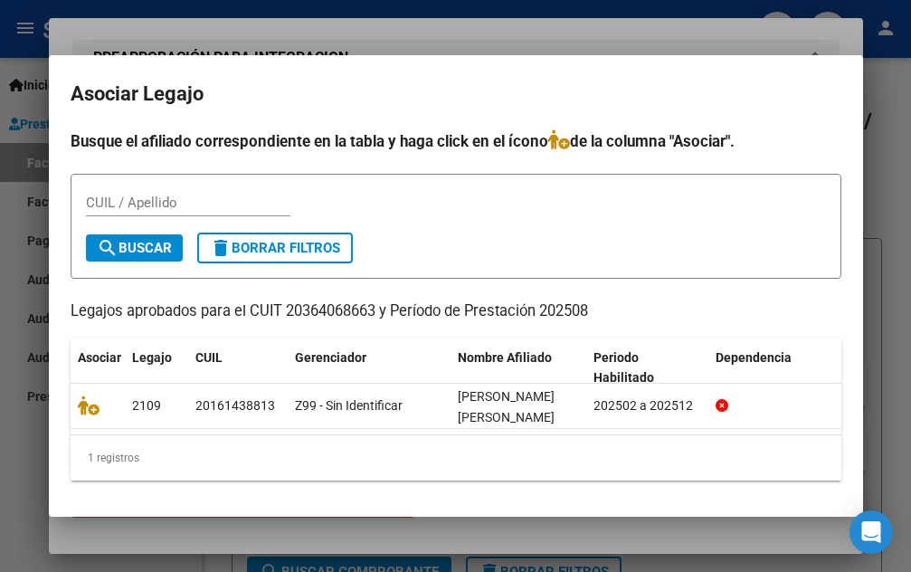
click at [873, 103] on div at bounding box center [455, 286] width 911 height 572
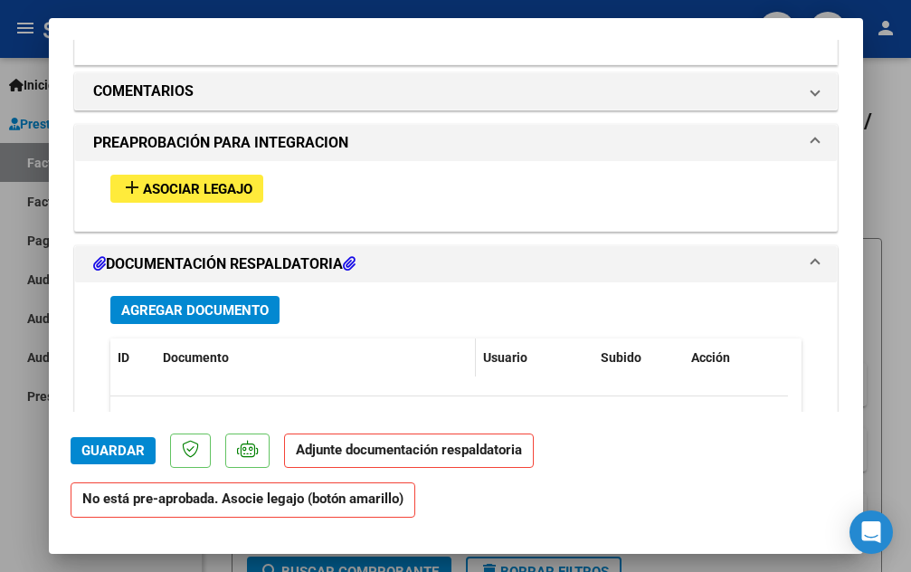
scroll to position [1527, 0]
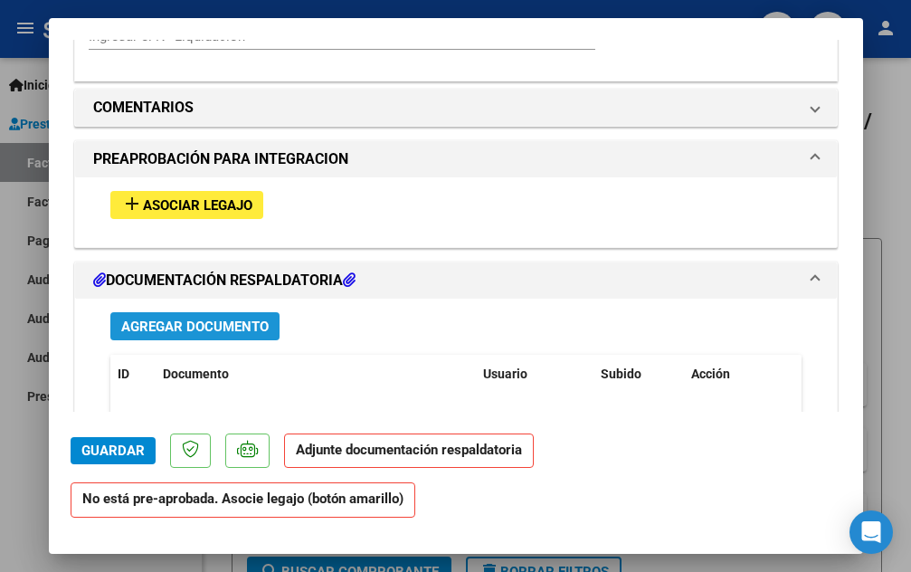
click at [205, 316] on button "Agregar Documento" at bounding box center [194, 326] width 169 height 28
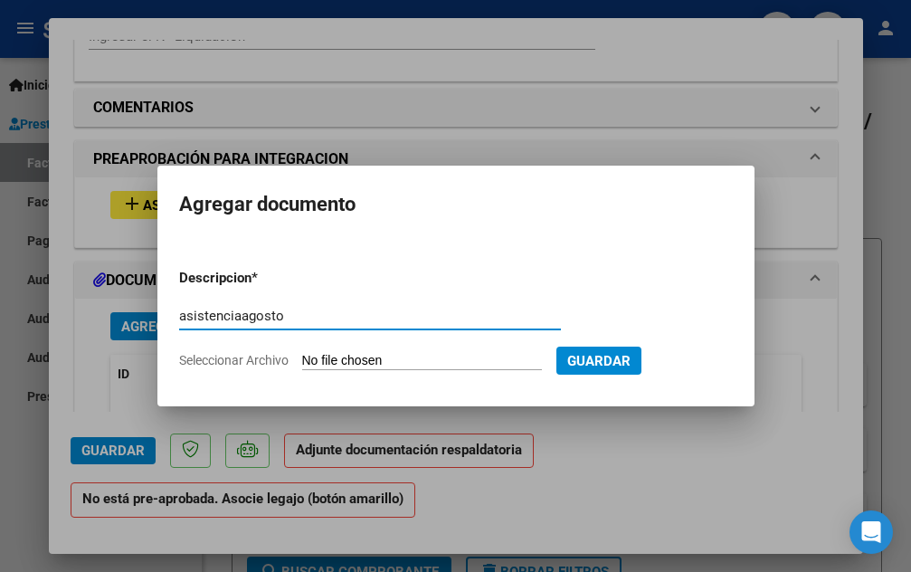
type input "asistenciaagosto"
click at [489, 365] on input "Seleccionar Archivo" at bounding box center [422, 361] width 240 height 17
type input "C:\fakepath\Luque Pablo agosto.pdf"
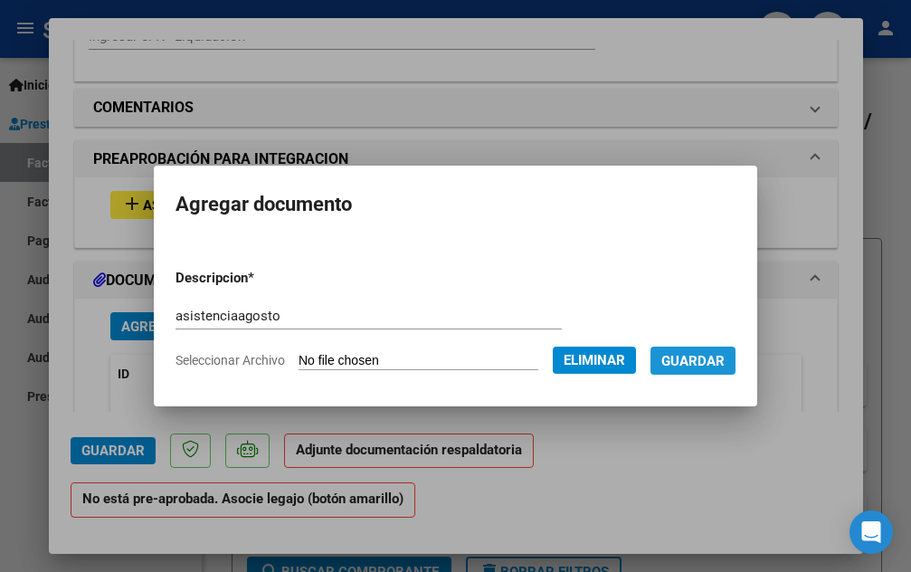
click at [699, 354] on span "Guardar" at bounding box center [692, 361] width 63 height 16
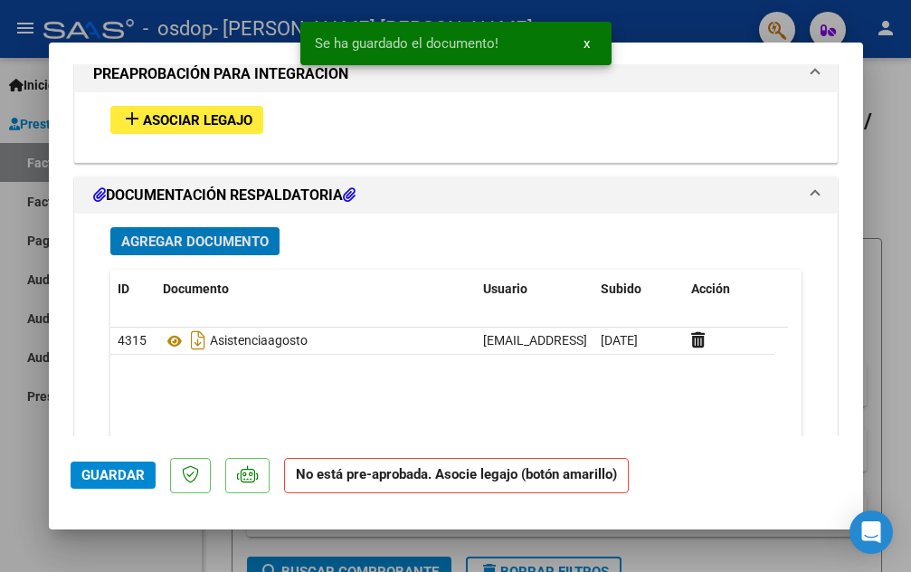
scroll to position [1617, 0]
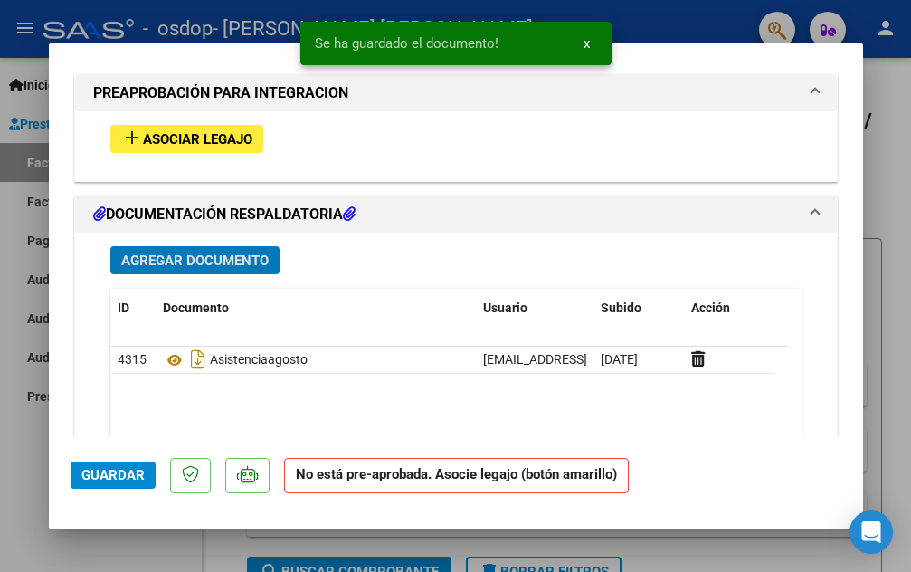
click at [221, 137] on span "Asociar Legajo" at bounding box center [197, 139] width 109 height 16
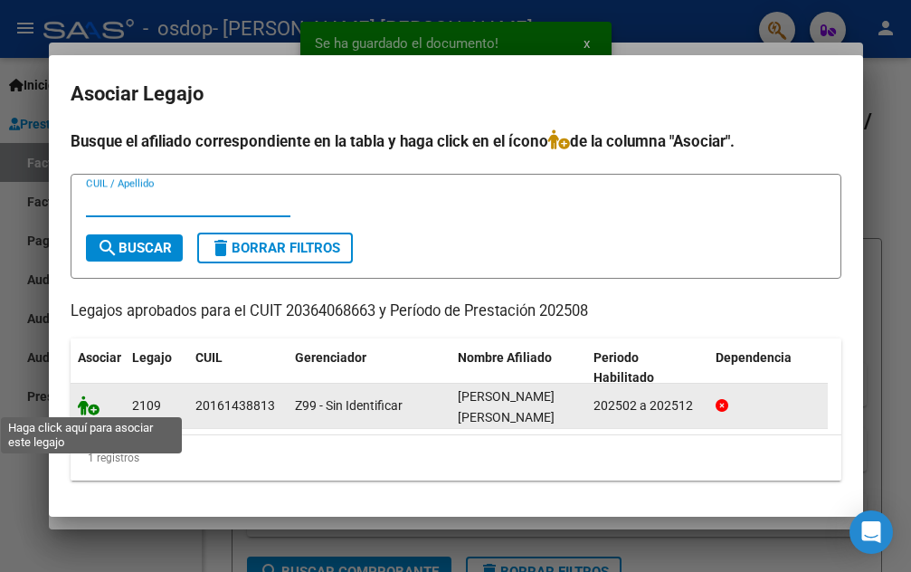
click at [90, 403] on icon at bounding box center [89, 405] width 22 height 20
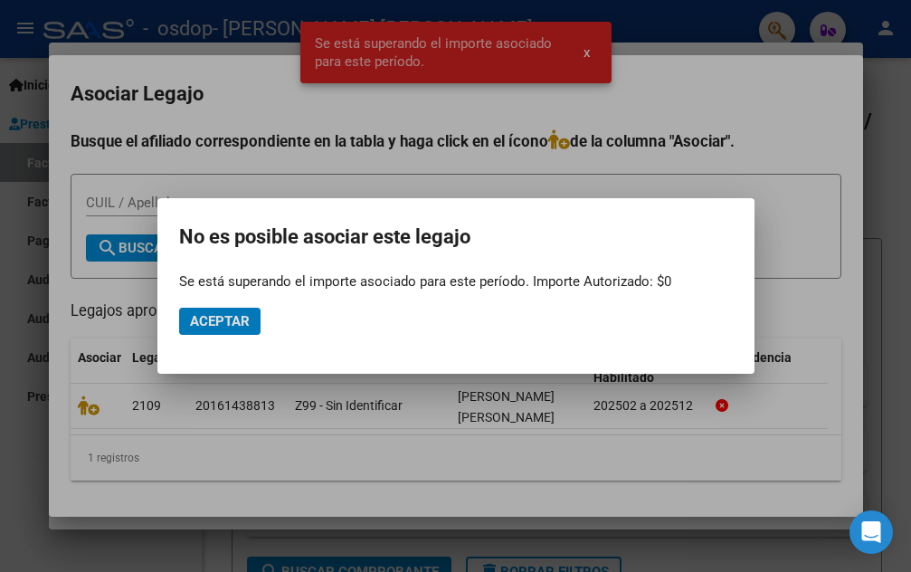
click at [250, 319] on button "Aceptar" at bounding box center [219, 321] width 81 height 27
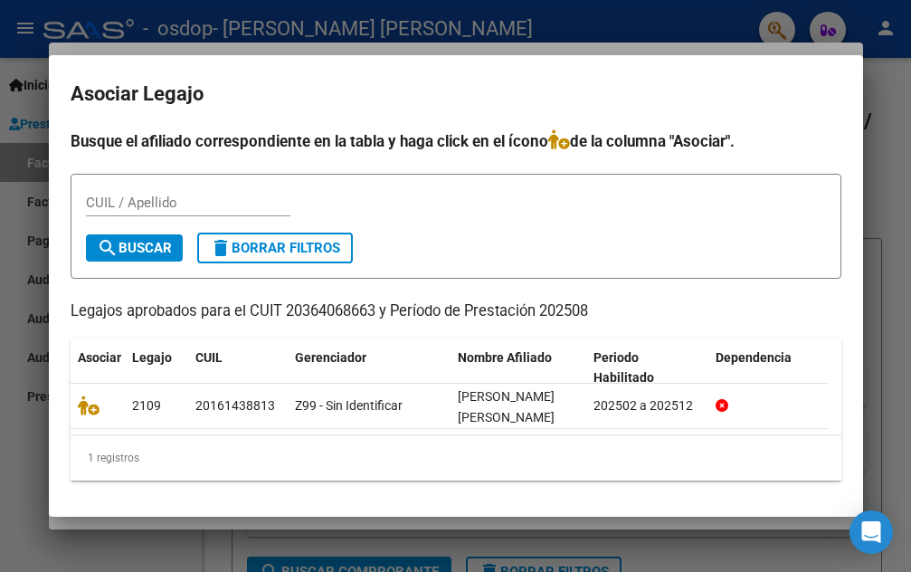
scroll to position [0, 0]
click at [903, 91] on div at bounding box center [455, 286] width 911 height 572
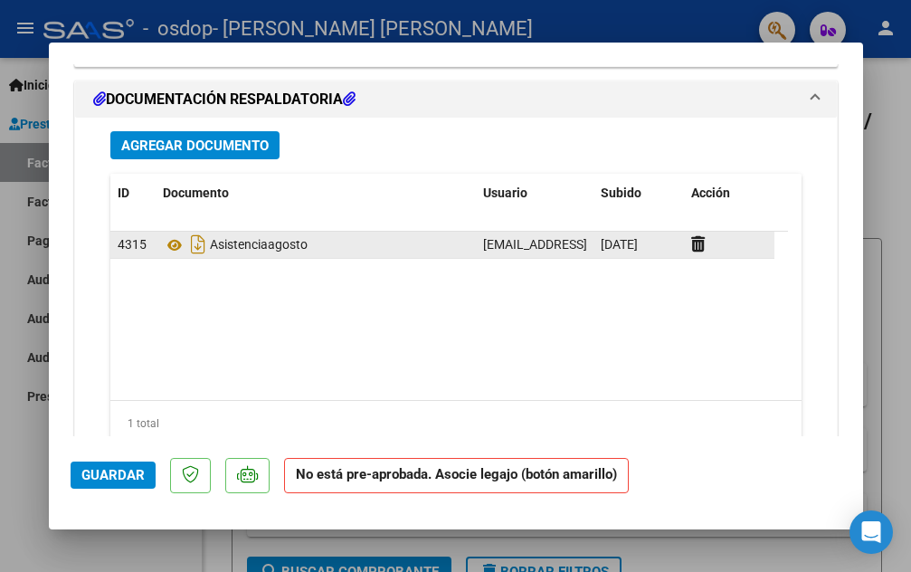
scroll to position [1798, 0]
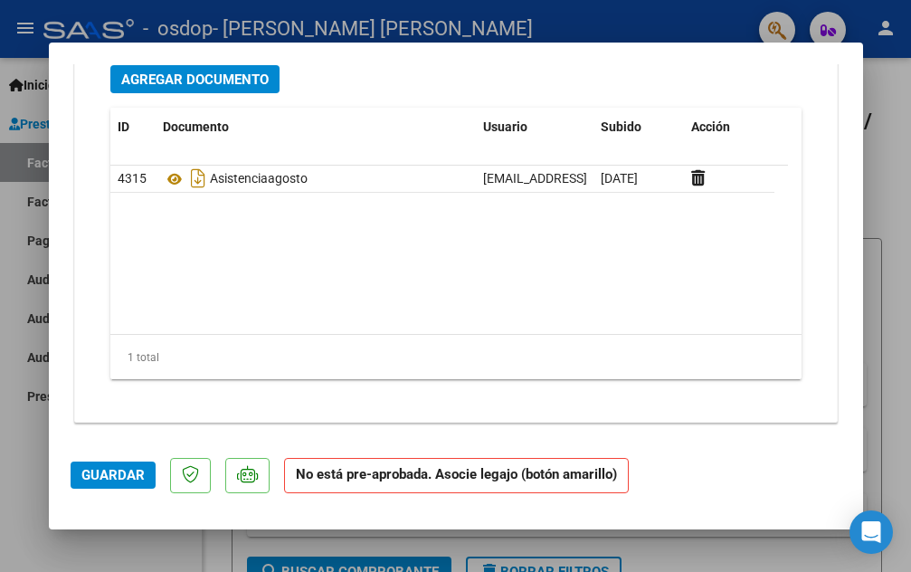
click at [118, 479] on span "Guardar" at bounding box center [112, 475] width 63 height 16
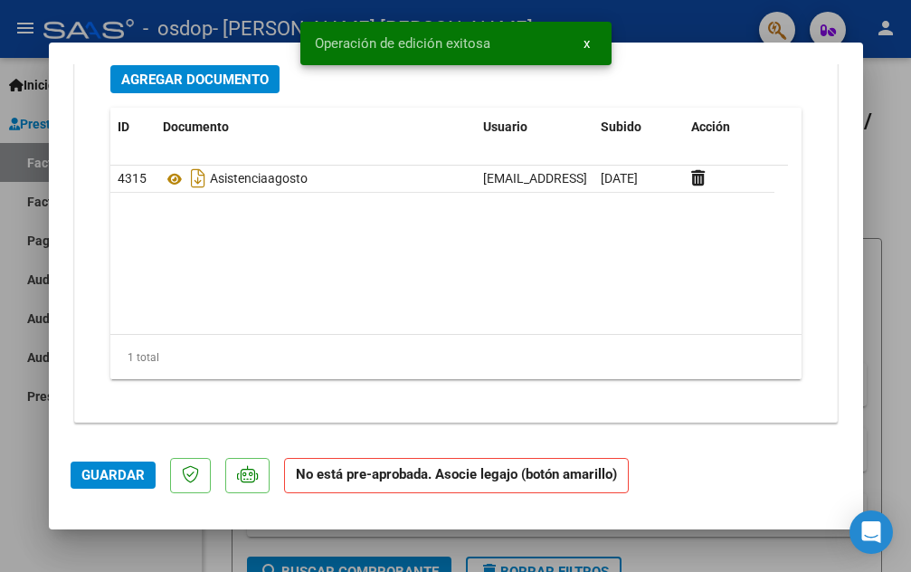
click at [883, 118] on div at bounding box center [455, 286] width 911 height 572
type input "$ 0,00"
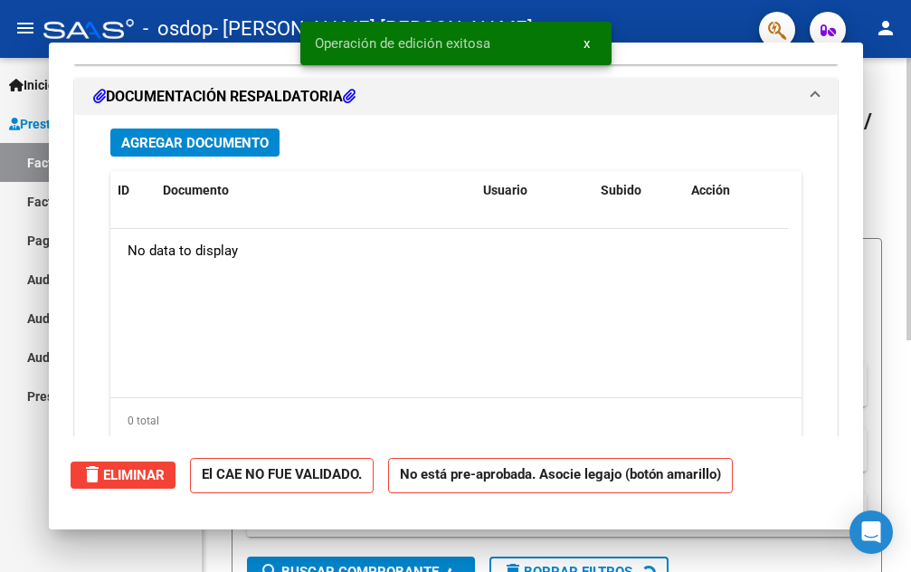
scroll to position [0, 0]
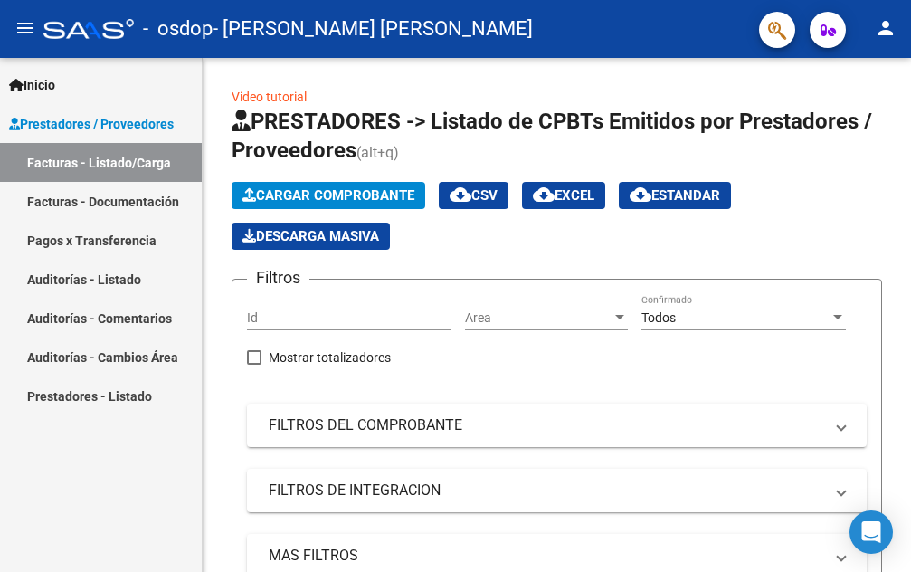
click at [95, 83] on link "Inicio" at bounding box center [101, 84] width 202 height 39
